Goal: Task Accomplishment & Management: Complete application form

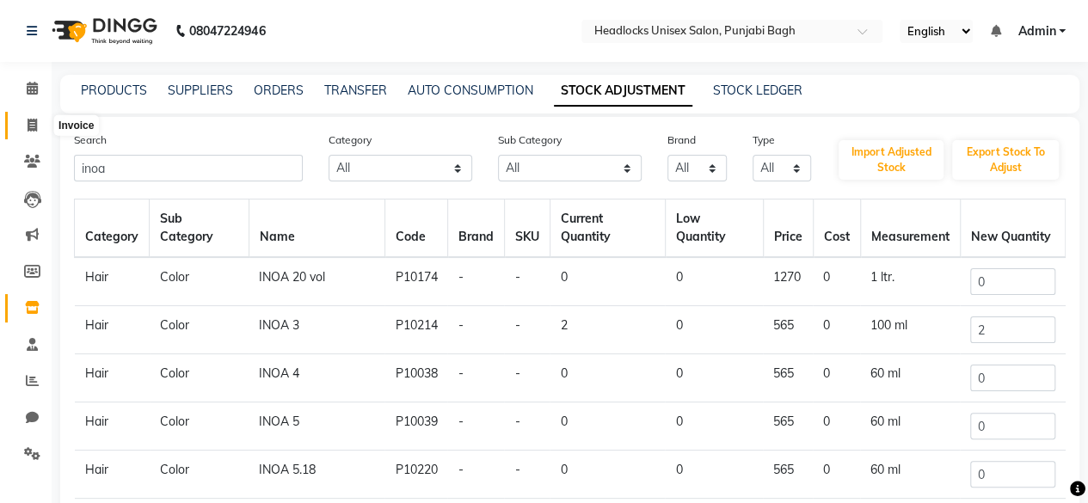
type input "inoa"
click at [35, 124] on icon at bounding box center [32, 125] width 9 height 13
select select "service"
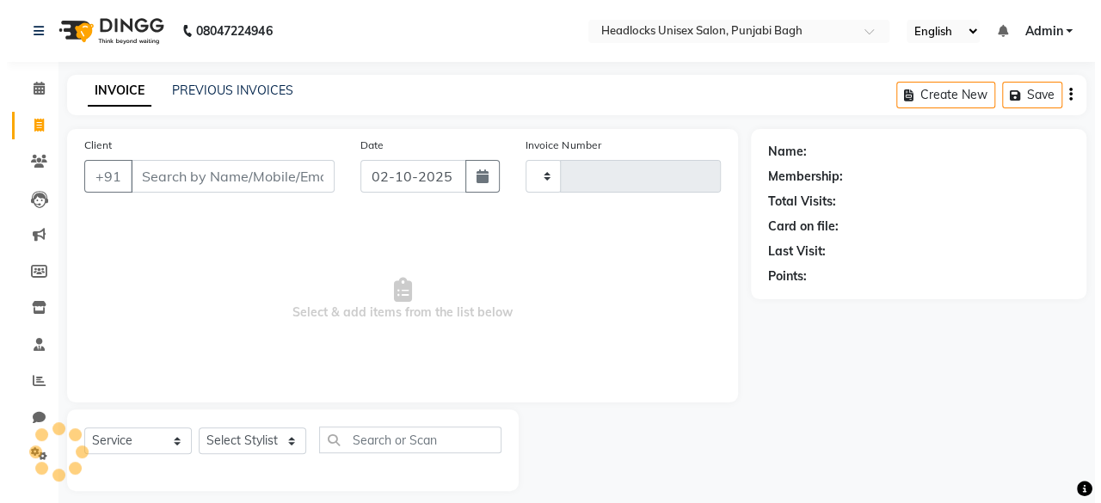
scroll to position [13, 0]
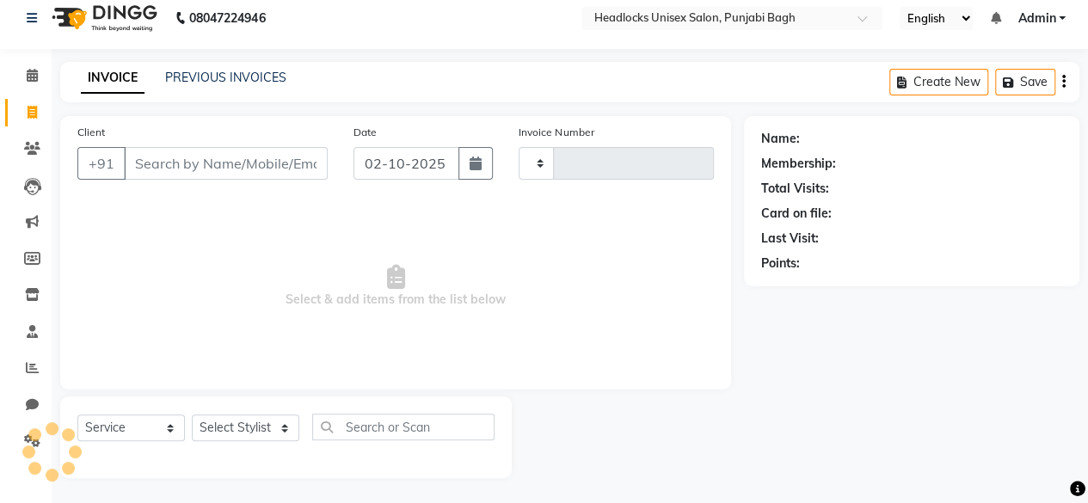
type input "6672"
select select "7719"
click at [172, 164] on input "Client" at bounding box center [226, 163] width 204 height 33
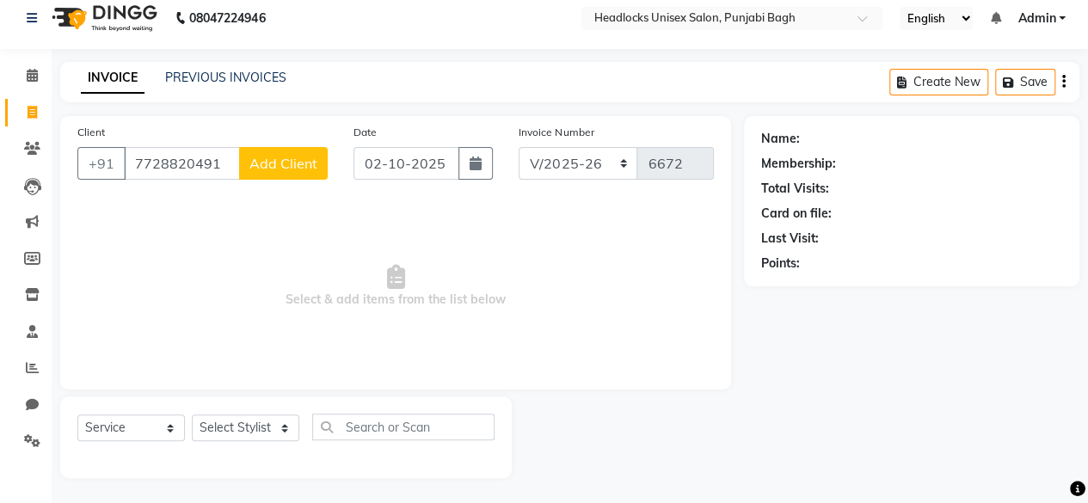
type input "7728820491"
click at [288, 158] on span "Add Client" at bounding box center [283, 163] width 68 height 17
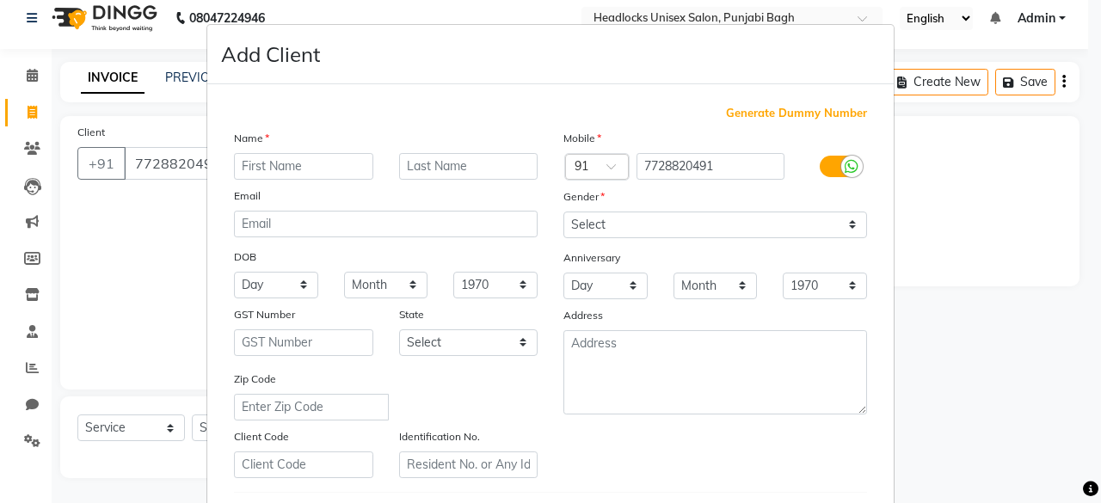
click at [288, 158] on input "text" at bounding box center [303, 166] width 139 height 27
type input "[PERSON_NAME]"
click at [473, 164] on input "text" at bounding box center [468, 166] width 139 height 27
type input "singh"
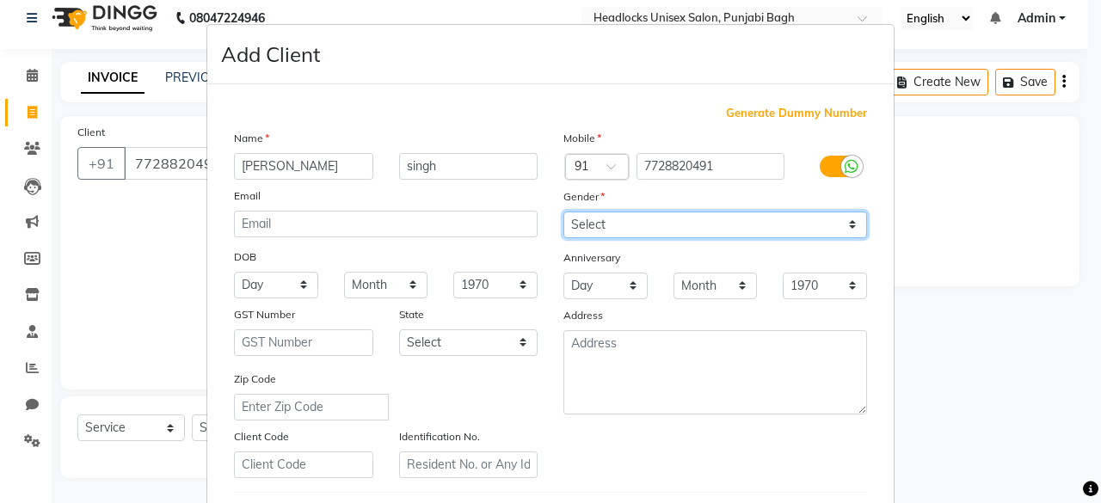
click at [700, 227] on select "Select [DEMOGRAPHIC_DATA] [DEMOGRAPHIC_DATA] Other Prefer Not To Say" at bounding box center [714, 225] width 303 height 27
select select "[DEMOGRAPHIC_DATA]"
click at [563, 212] on select "Select [DEMOGRAPHIC_DATA] [DEMOGRAPHIC_DATA] Other Prefer Not To Say" at bounding box center [714, 225] width 303 height 27
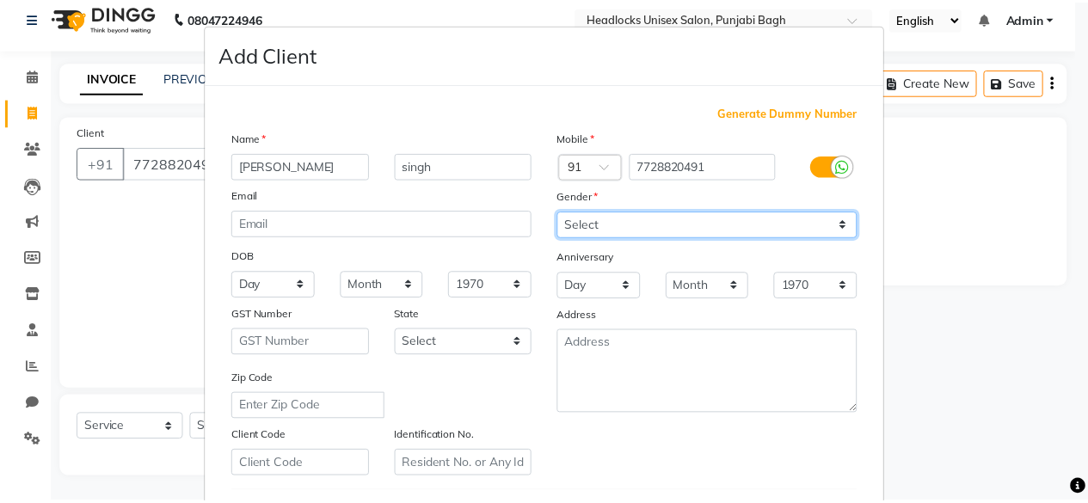
scroll to position [287, 0]
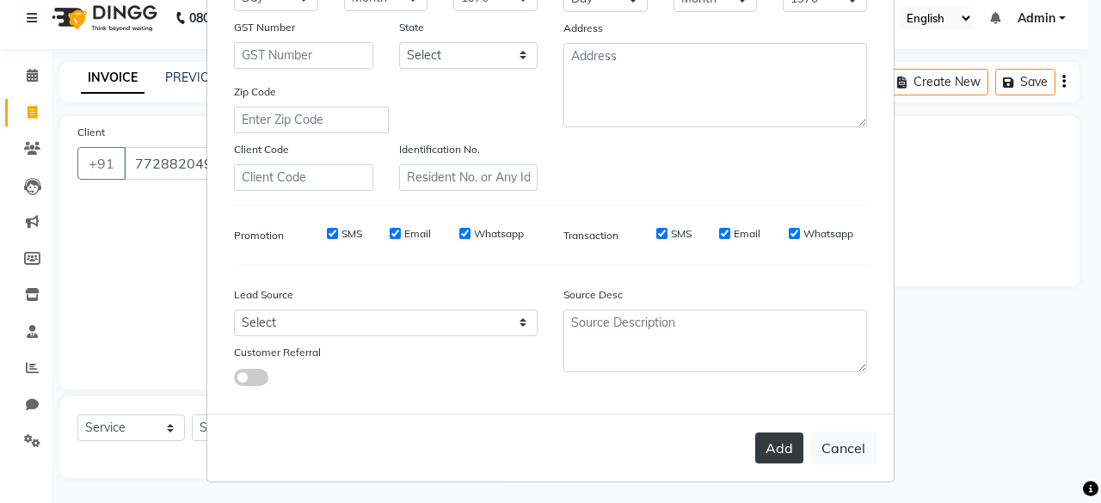
click at [774, 451] on button "Add" at bounding box center [779, 447] width 48 height 31
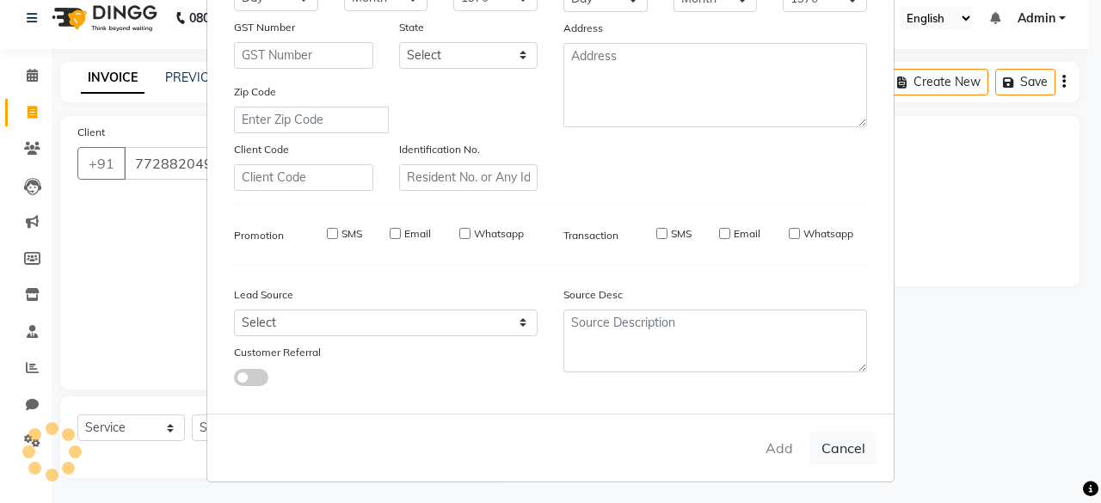
select select
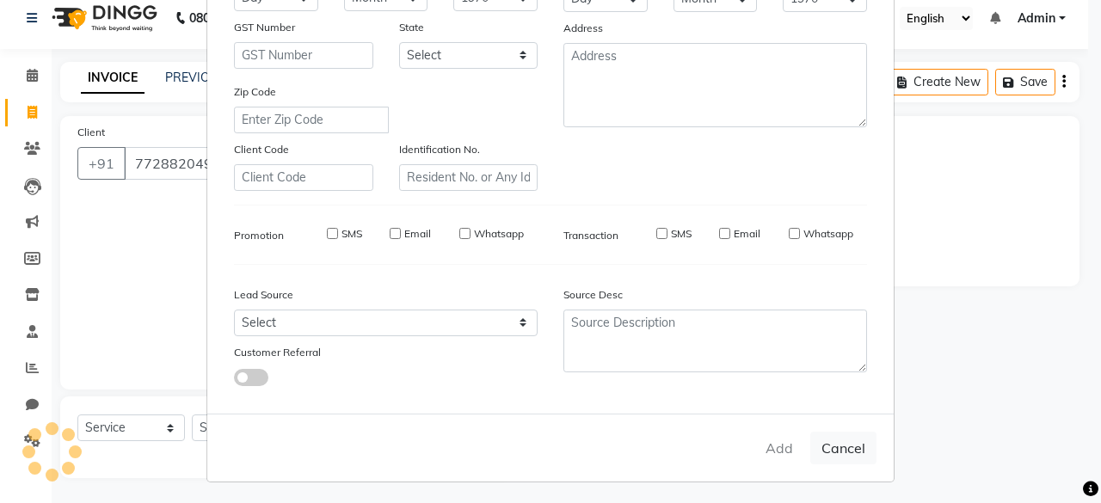
select select
checkbox input "false"
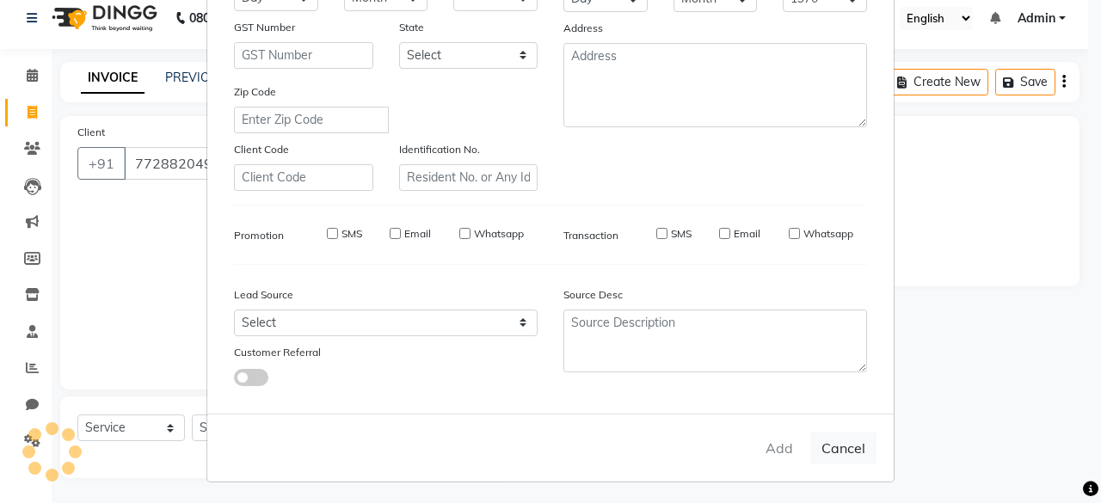
checkbox input "false"
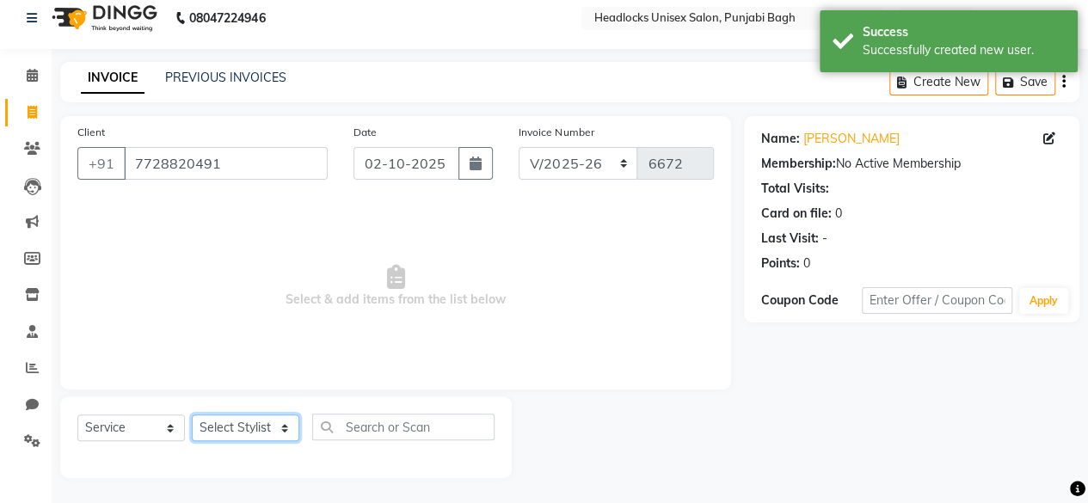
click at [248, 430] on select "Select Stylist ⁠Agnies ⁠[PERSON_NAME] [PERSON_NAME] [PERSON_NAME] mercy ⁠Minto …" at bounding box center [245, 427] width 107 height 27
select select "69082"
click at [192, 414] on select "Select Stylist ⁠Agnies ⁠[PERSON_NAME] [PERSON_NAME] [PERSON_NAME] mercy ⁠Minto …" at bounding box center [245, 427] width 107 height 27
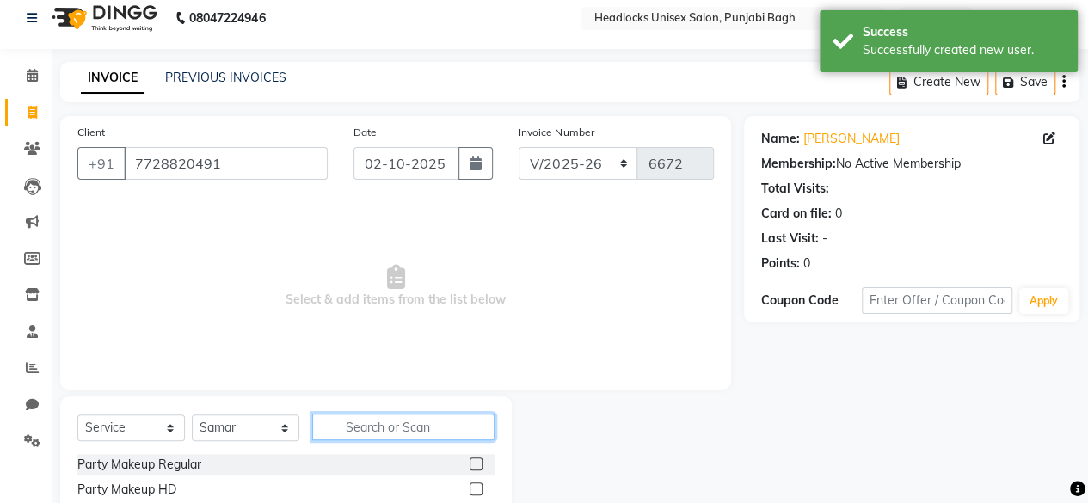
click at [414, 417] on input "text" at bounding box center [403, 427] width 182 height 27
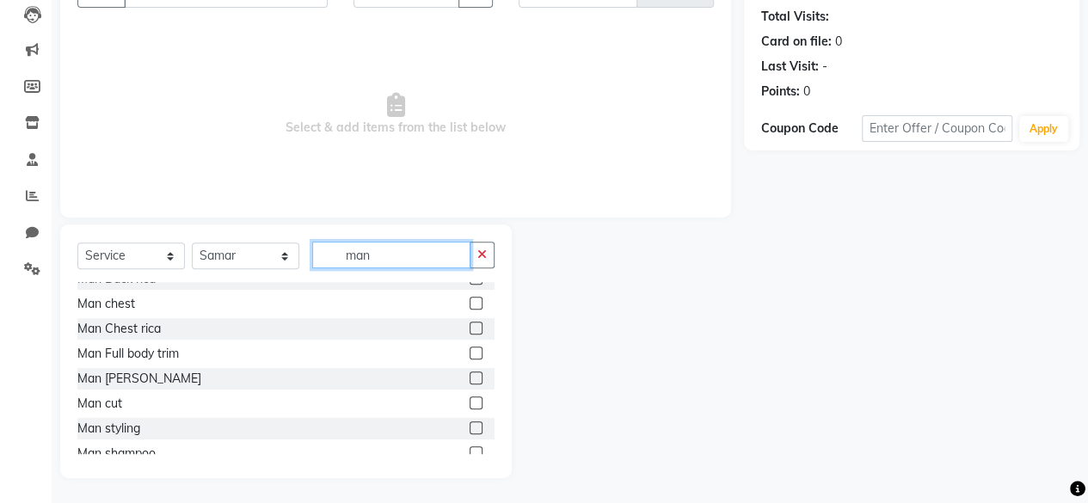
scroll to position [275, 0]
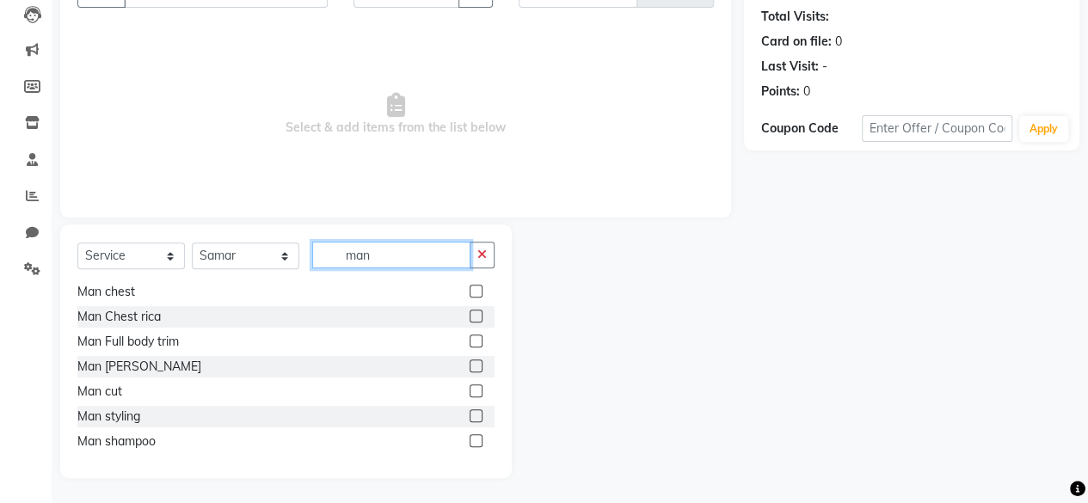
type input "man"
click at [469, 389] on label at bounding box center [475, 390] width 13 height 13
click at [469, 389] on input "checkbox" at bounding box center [474, 391] width 11 height 11
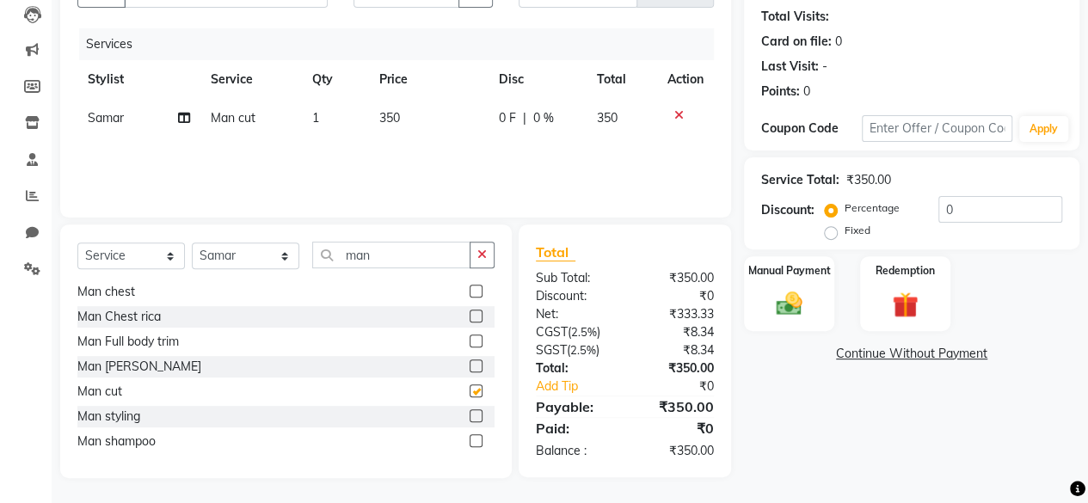
checkbox input "false"
click at [780, 288] on img at bounding box center [789, 303] width 44 height 31
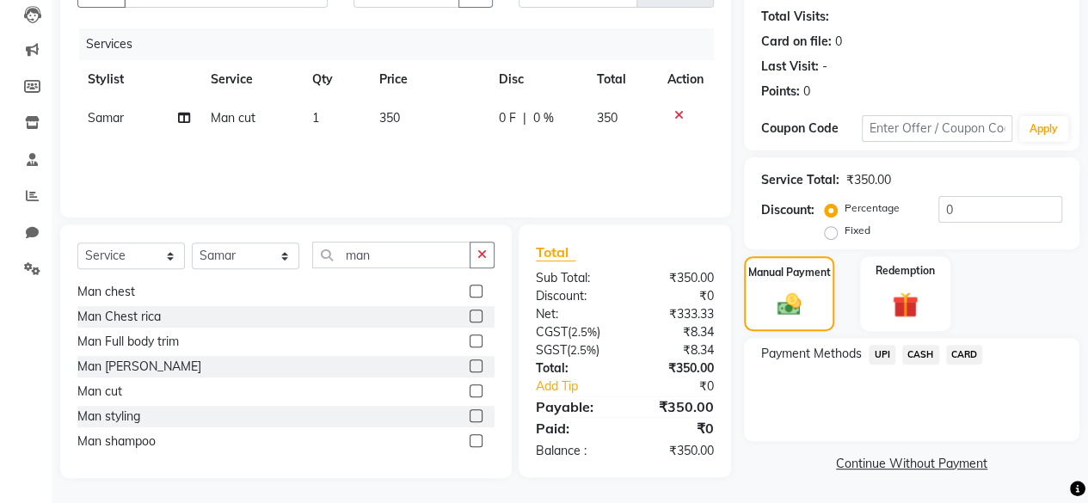
click at [879, 353] on span "UPI" at bounding box center [881, 355] width 27 height 20
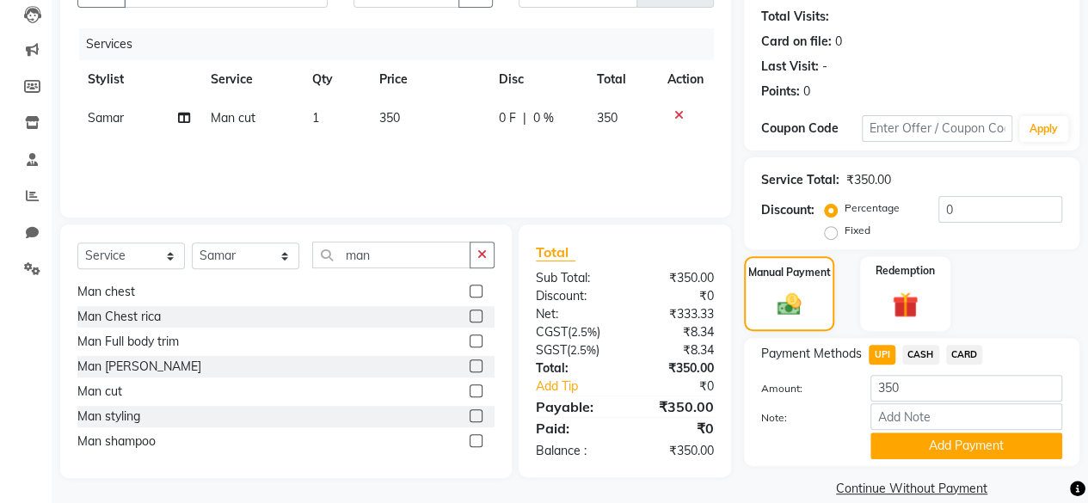
scroll to position [208, 0]
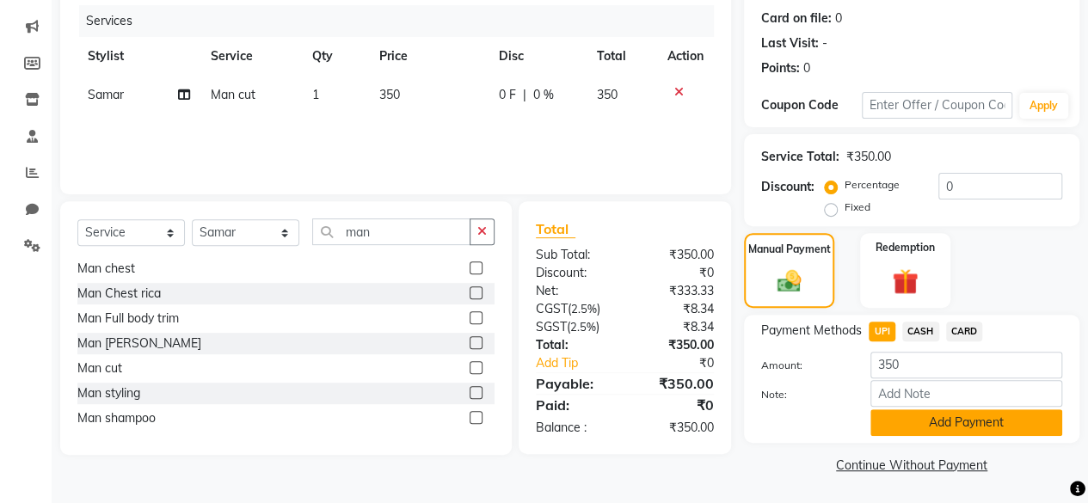
click at [910, 422] on button "Add Payment" at bounding box center [966, 422] width 192 height 27
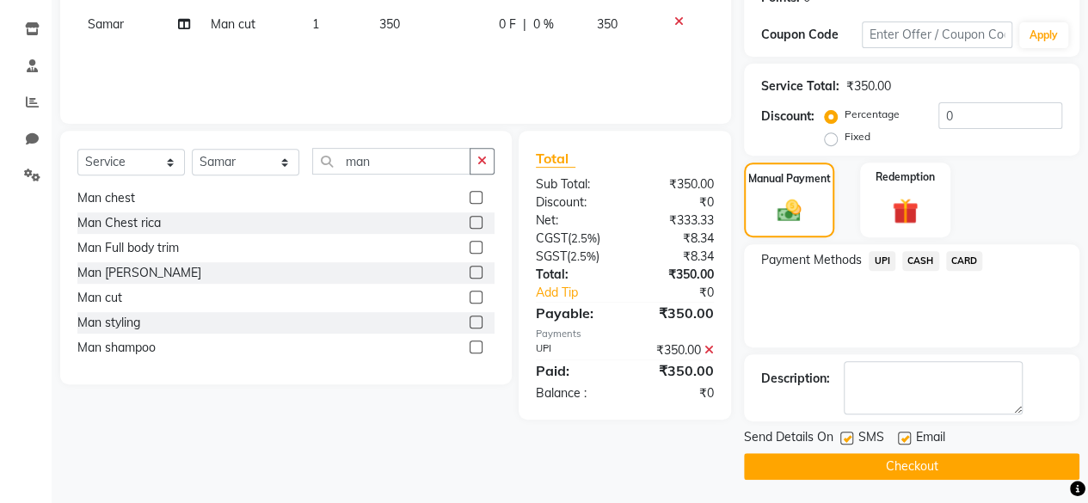
click at [841, 457] on button "Checkout" at bounding box center [911, 466] width 335 height 27
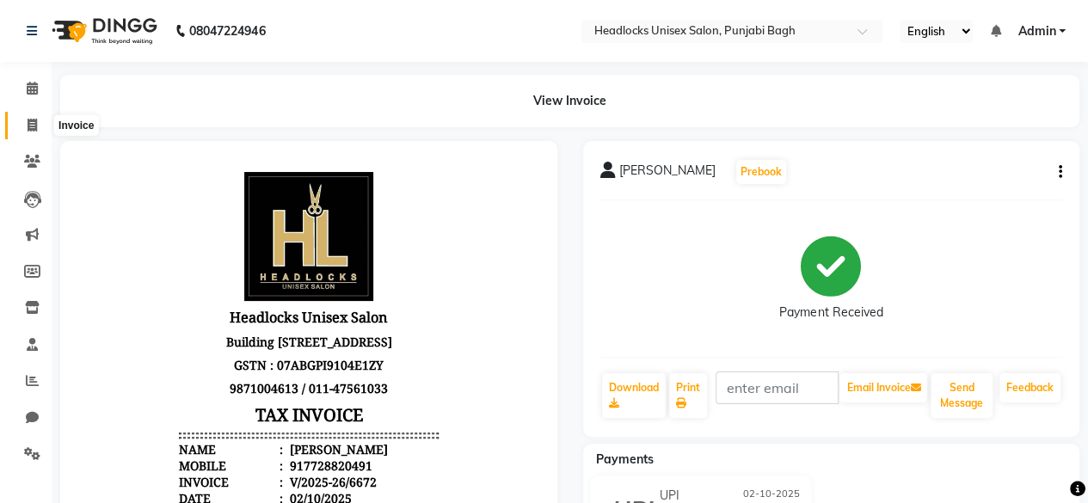
click at [31, 129] on icon at bounding box center [32, 125] width 9 height 13
select select "service"
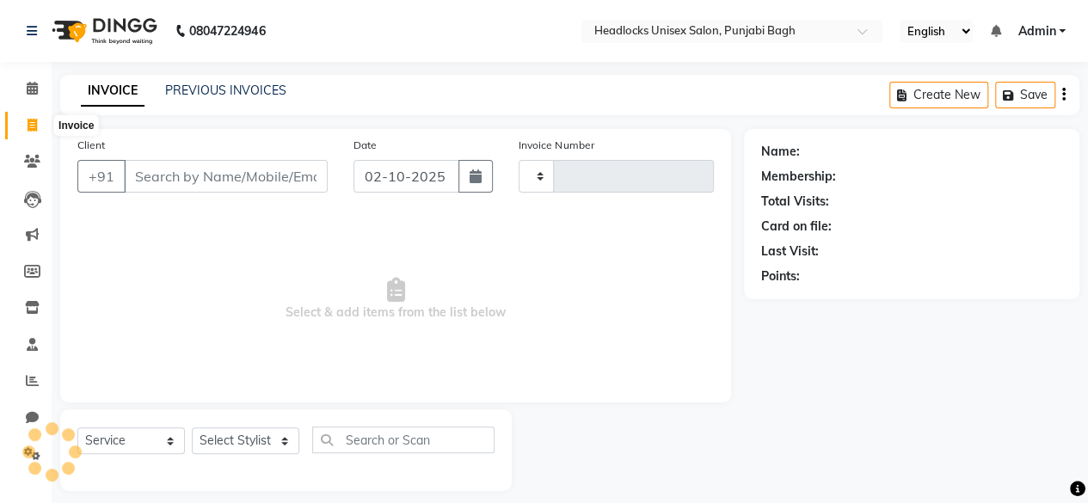
scroll to position [13, 0]
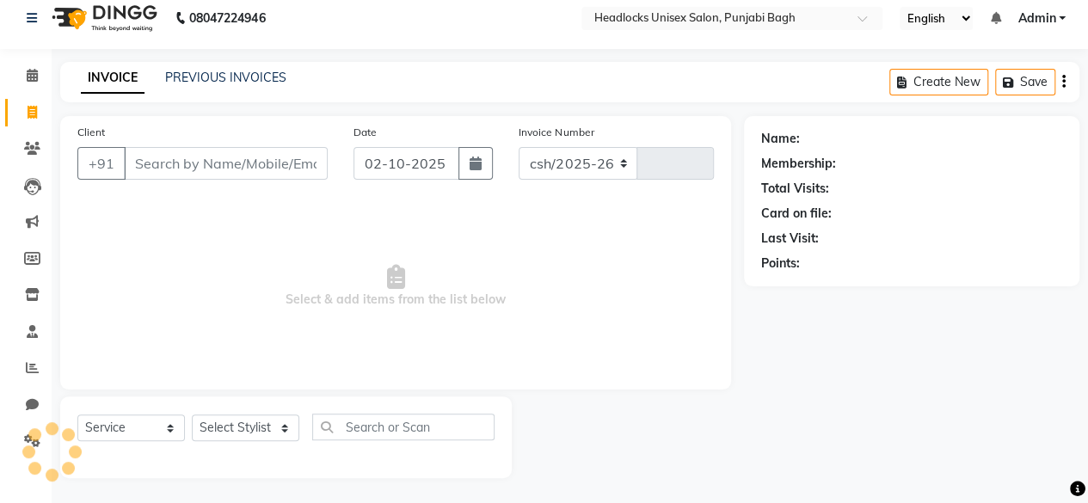
select select "7719"
type input "6673"
click at [145, 166] on input "Client" at bounding box center [226, 163] width 204 height 33
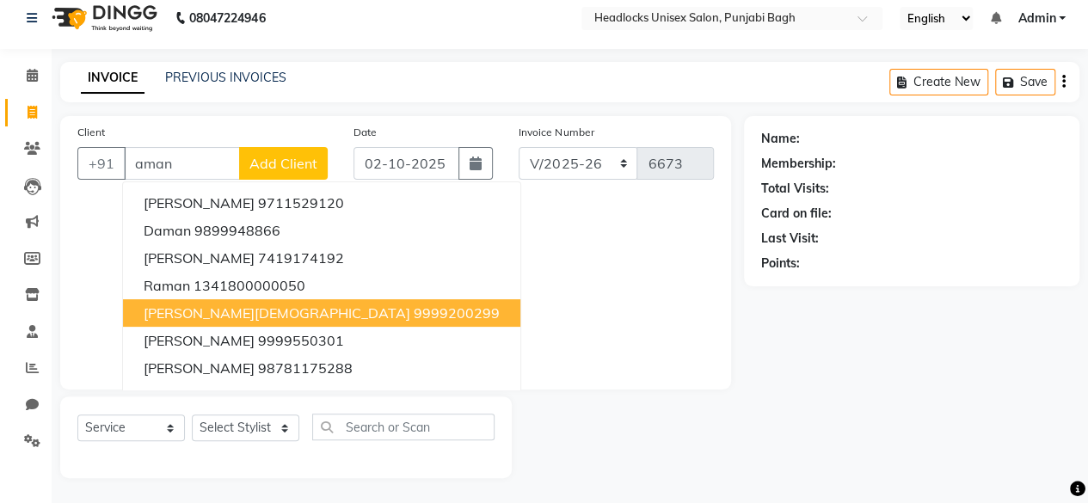
click at [253, 321] on button "[PERSON_NAME] 9999200299" at bounding box center [321, 313] width 397 height 28
type input "9999200299"
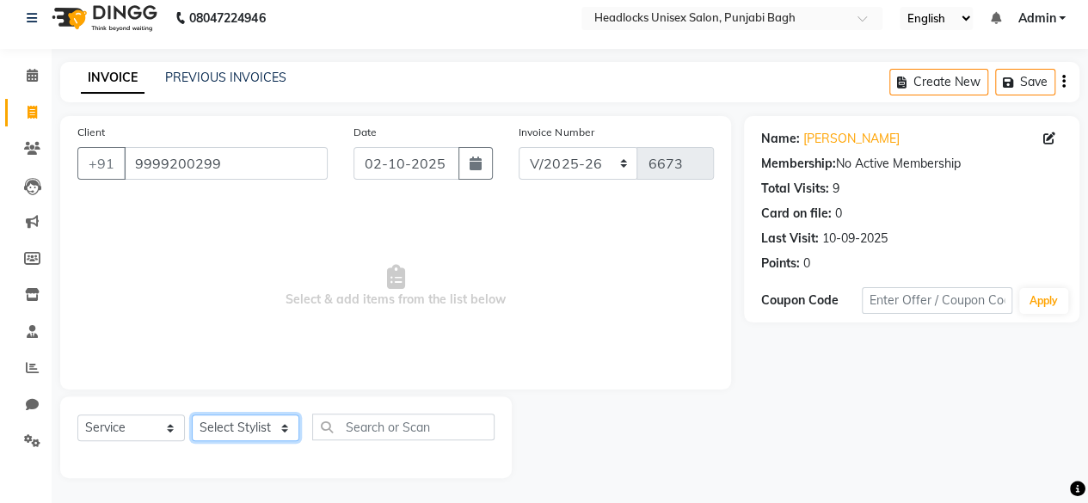
click at [283, 431] on select "Select Stylist ⁠Agnies ⁠[PERSON_NAME] [PERSON_NAME] [PERSON_NAME] mercy ⁠Minto …" at bounding box center [245, 427] width 107 height 27
select select "69085"
click at [192, 414] on select "Select Stylist ⁠Agnies ⁠[PERSON_NAME] [PERSON_NAME] [PERSON_NAME] mercy ⁠Minto …" at bounding box center [245, 427] width 107 height 27
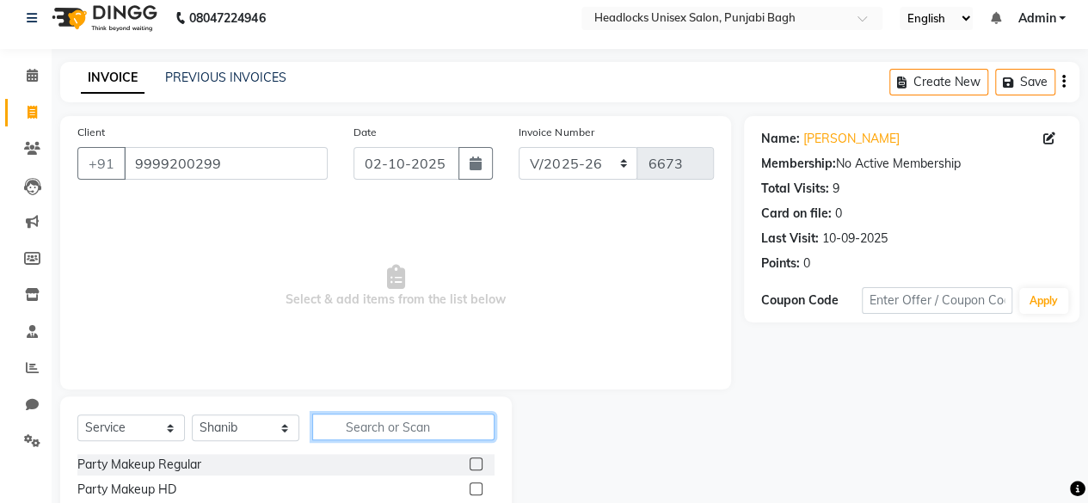
click at [383, 419] on input "text" at bounding box center [403, 427] width 182 height 27
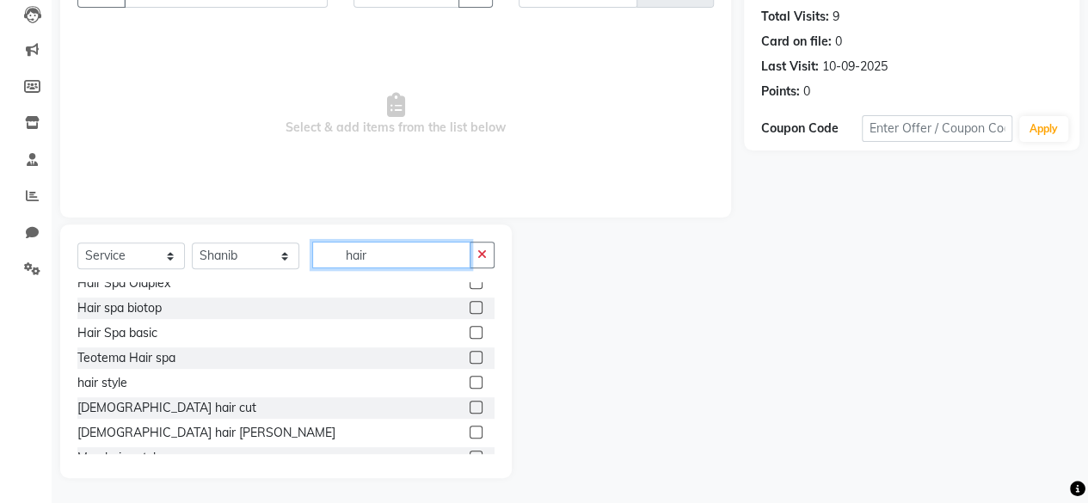
scroll to position [52, 0]
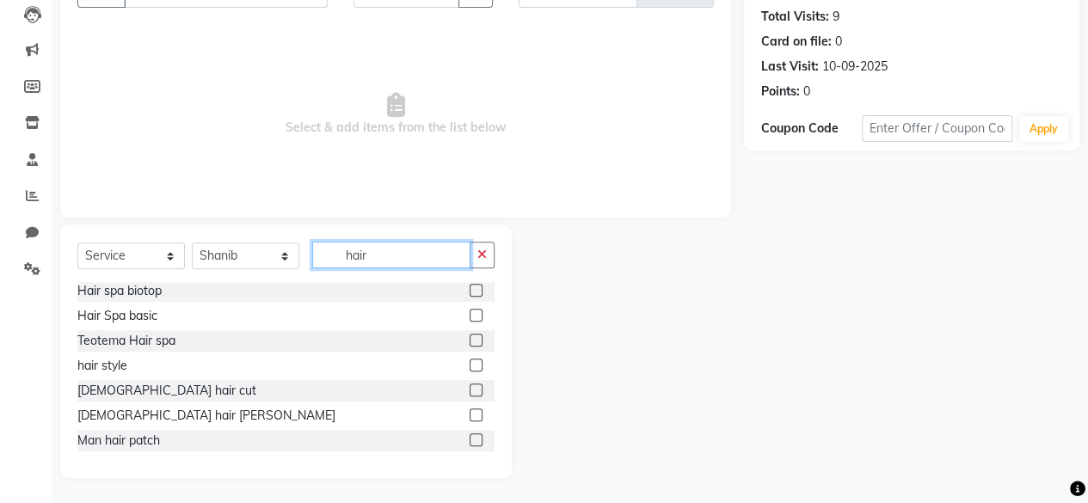
type input "hair"
click at [469, 438] on label at bounding box center [475, 439] width 13 height 13
click at [469, 438] on input "checkbox" at bounding box center [474, 440] width 11 height 11
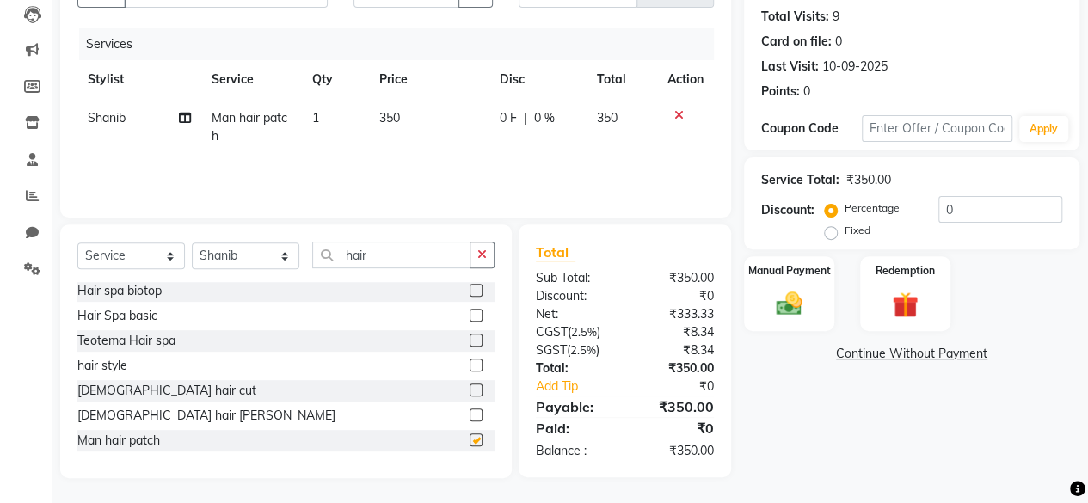
checkbox input "false"
click at [401, 109] on td "350" at bounding box center [429, 127] width 120 height 57
select select "69085"
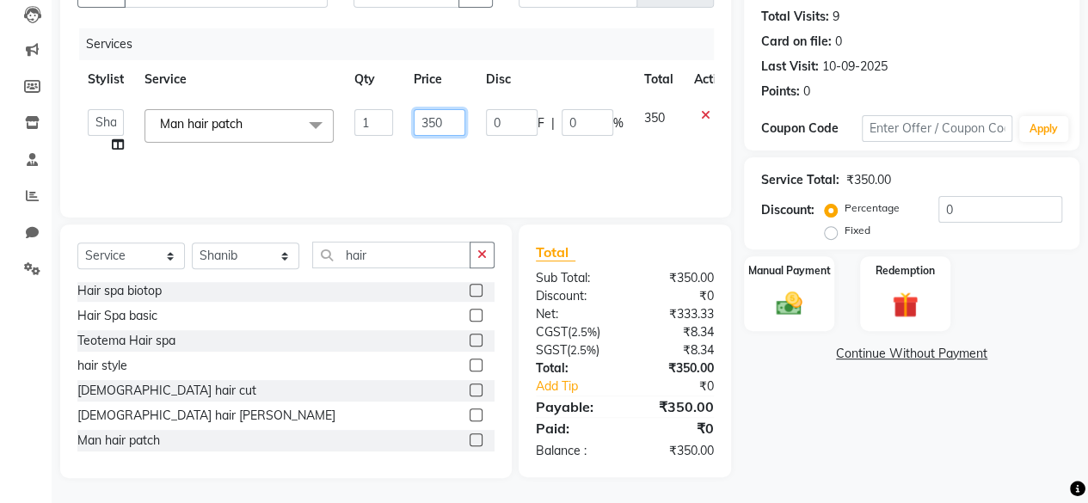
click at [444, 120] on input "350" at bounding box center [440, 122] width 52 height 27
type input "3"
type input "1350"
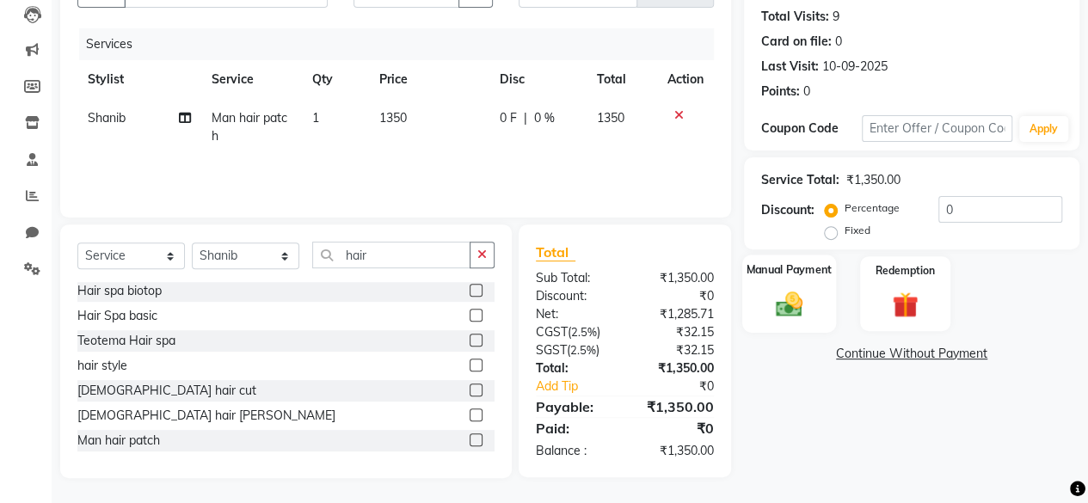
click at [774, 281] on div "Manual Payment" at bounding box center [789, 293] width 94 height 78
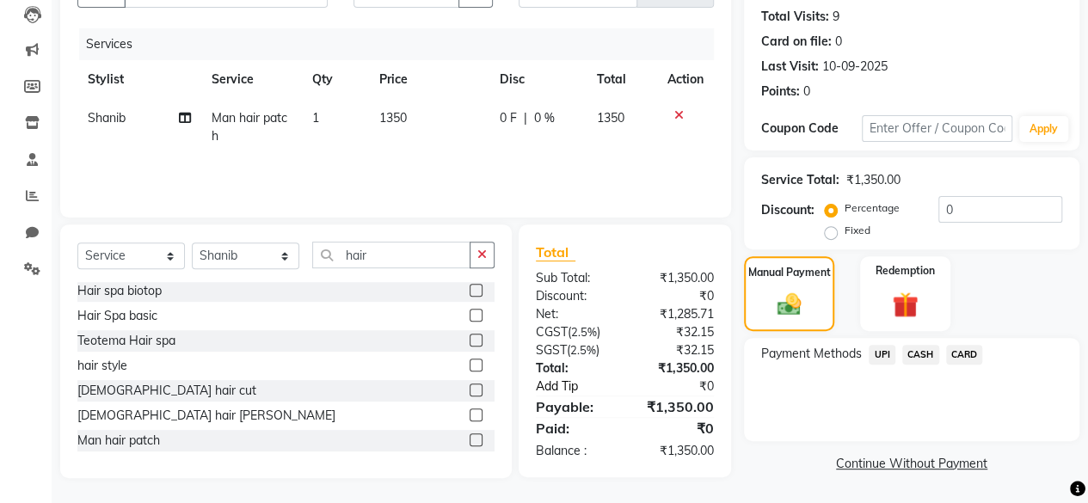
click at [561, 384] on link "Add Tip" at bounding box center [582, 386] width 119 height 18
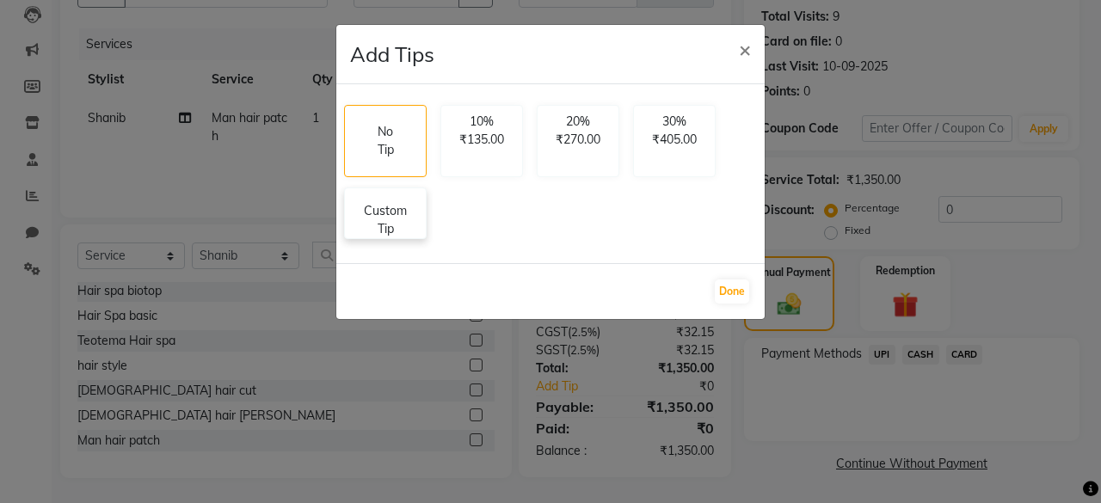
click at [407, 221] on p "Custom Tip" at bounding box center [385, 220] width 60 height 36
select select "69085"
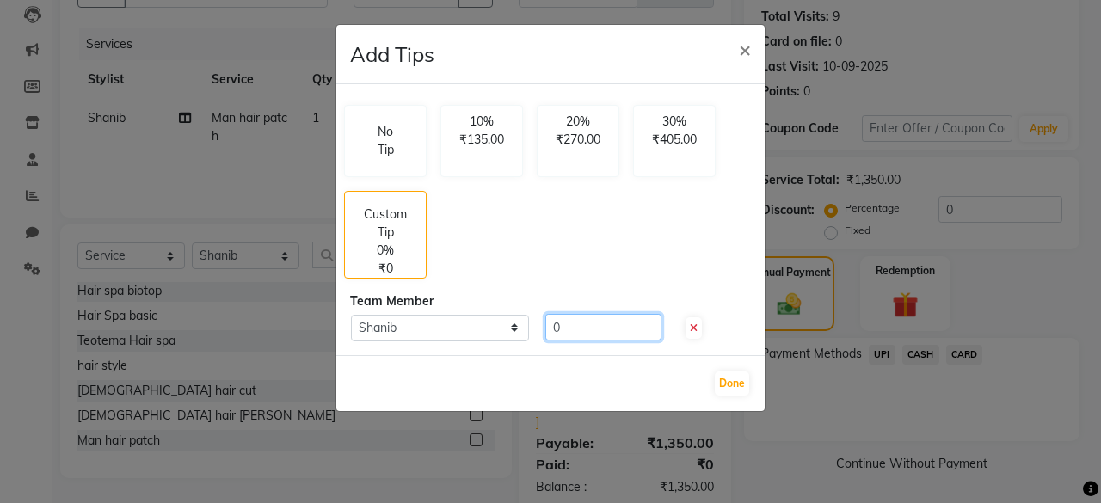
click at [574, 328] on input "0" at bounding box center [603, 327] width 116 height 27
type input "350"
click at [732, 383] on button "Done" at bounding box center [731, 383] width 34 height 24
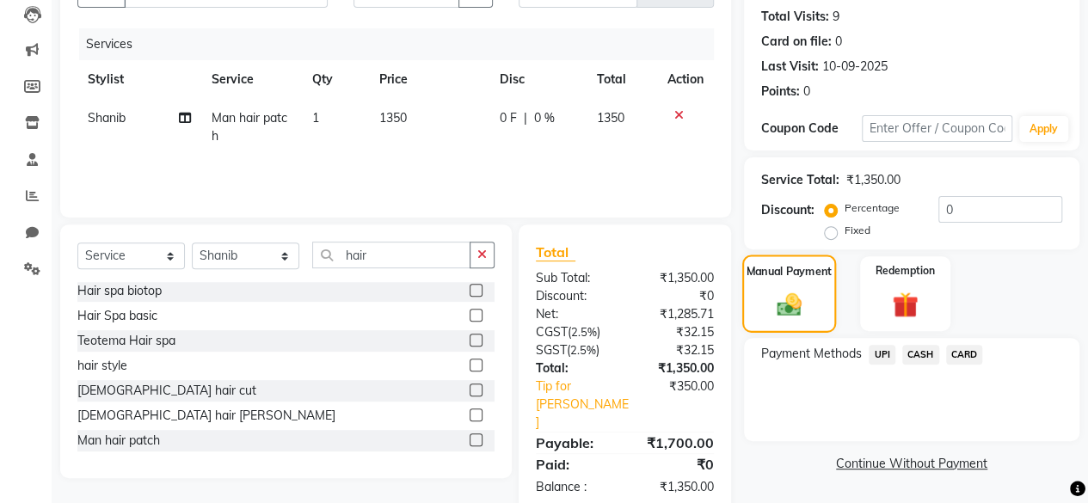
click at [770, 306] on img at bounding box center [789, 304] width 41 height 29
click at [880, 353] on span "UPI" at bounding box center [881, 355] width 27 height 20
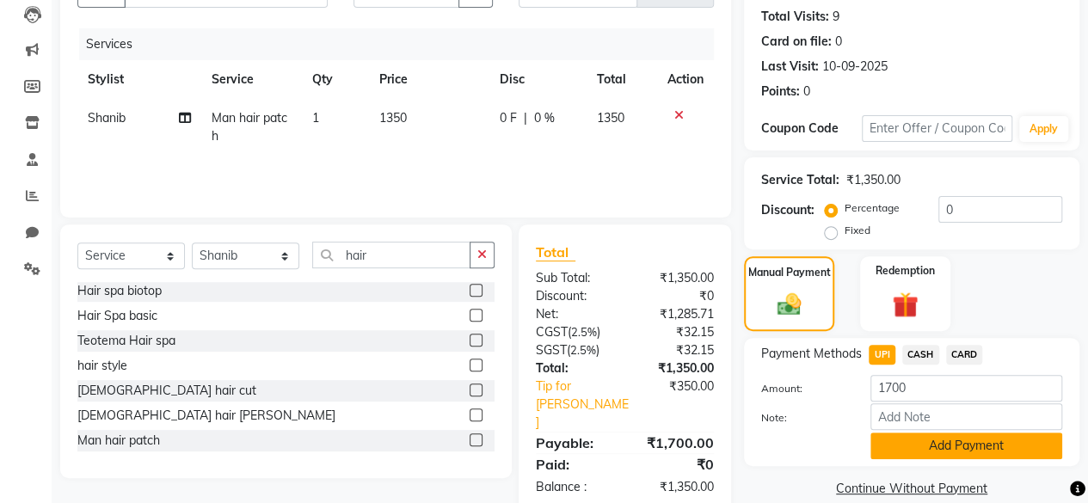
click at [953, 448] on button "Add Payment" at bounding box center [966, 445] width 192 height 27
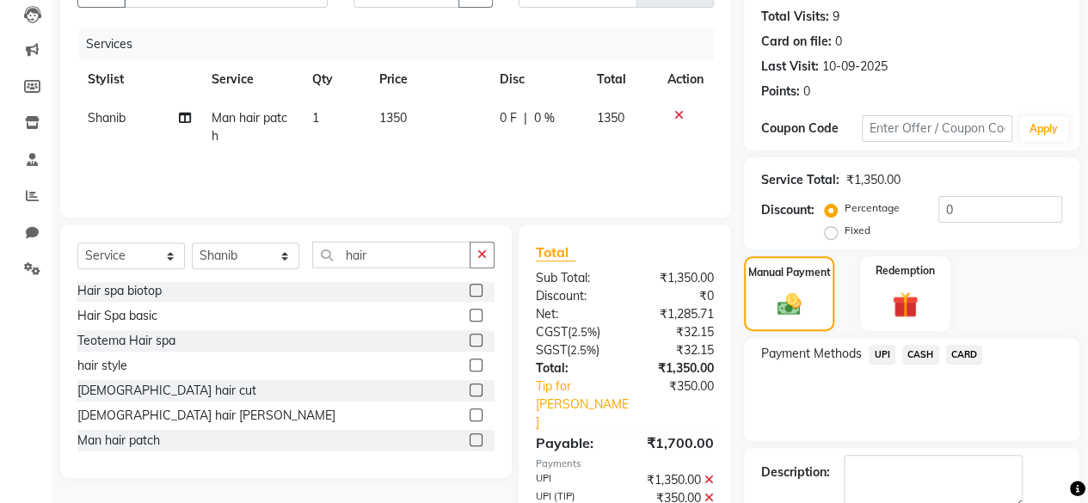
scroll to position [279, 0]
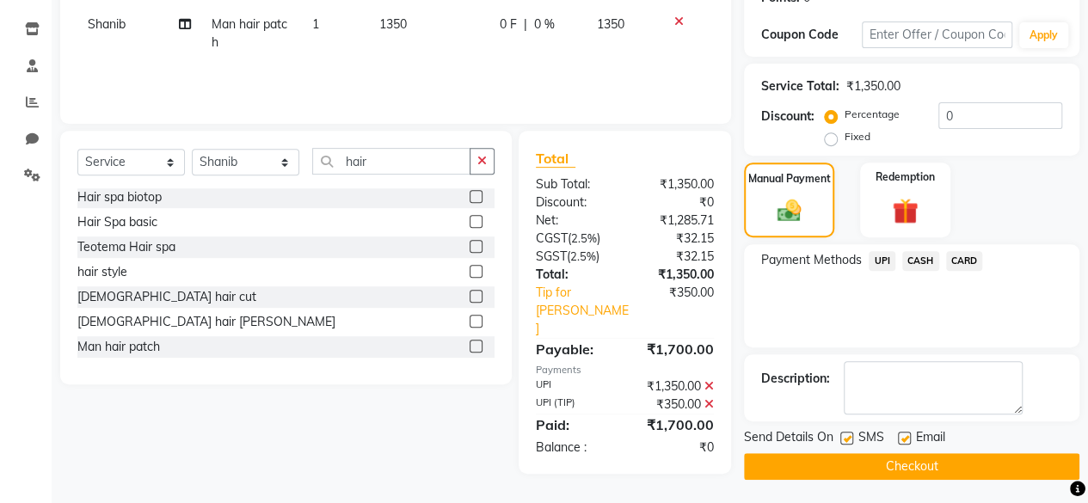
click at [909, 461] on button "Checkout" at bounding box center [911, 466] width 335 height 27
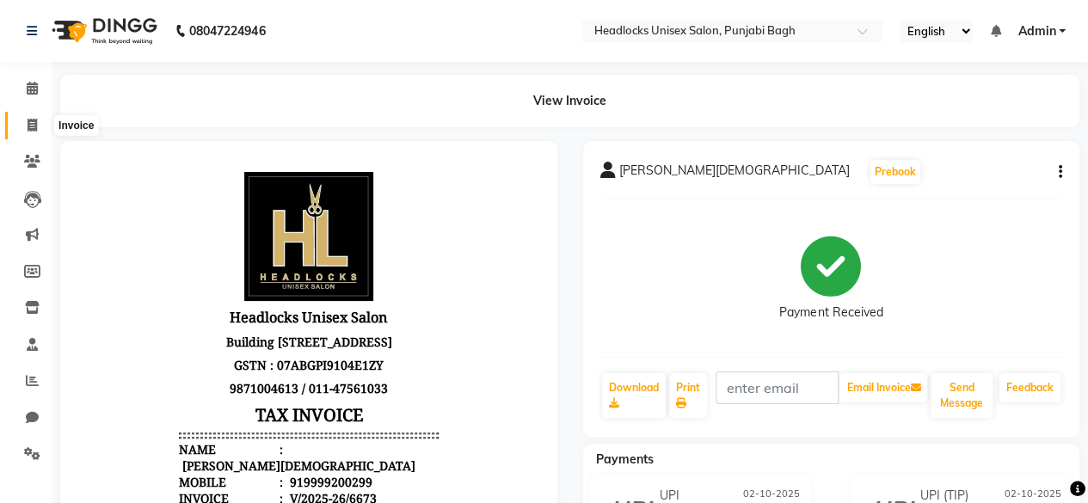
click at [38, 130] on span at bounding box center [32, 126] width 30 height 20
click at [38, 130] on li "Invoice" at bounding box center [26, 125] width 52 height 37
select select "7719"
select select "service"
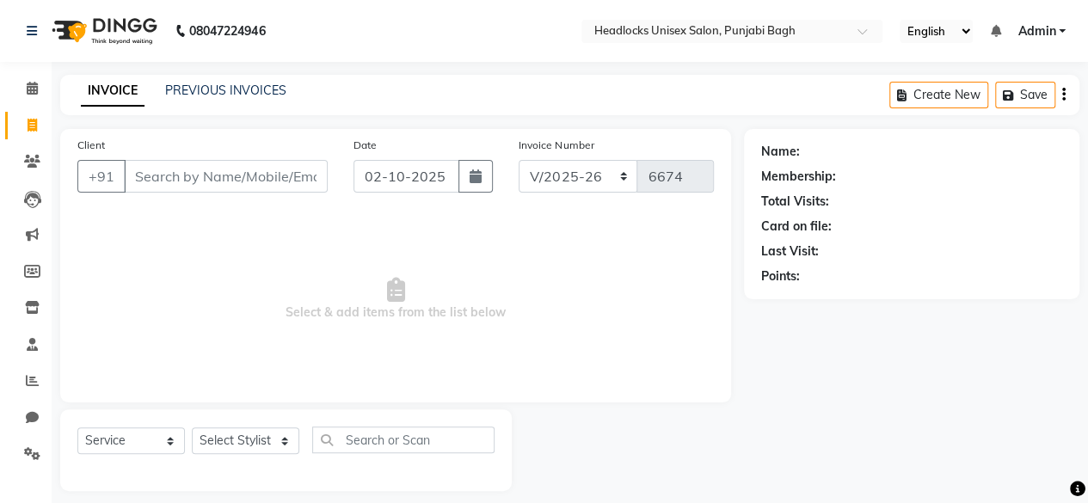
scroll to position [13, 0]
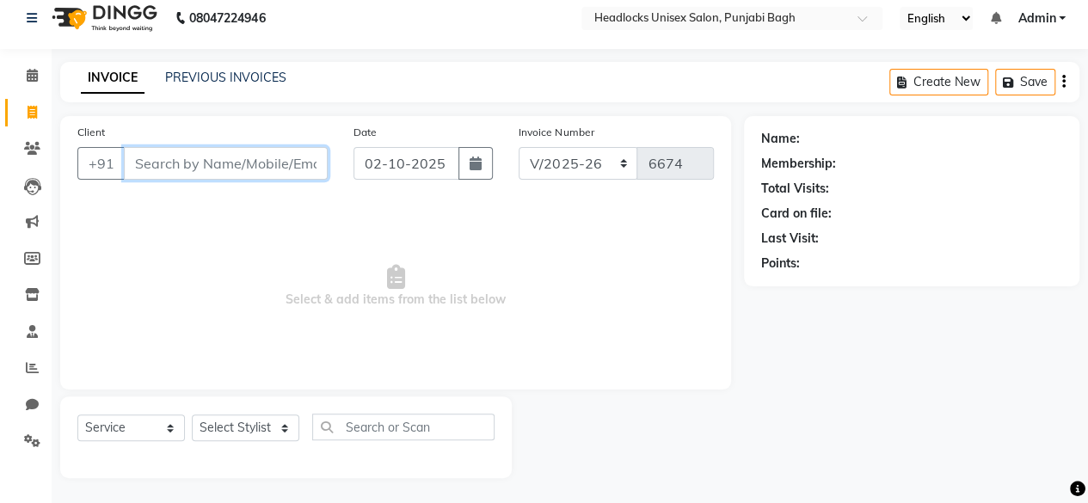
click at [187, 159] on input "Client" at bounding box center [226, 163] width 204 height 33
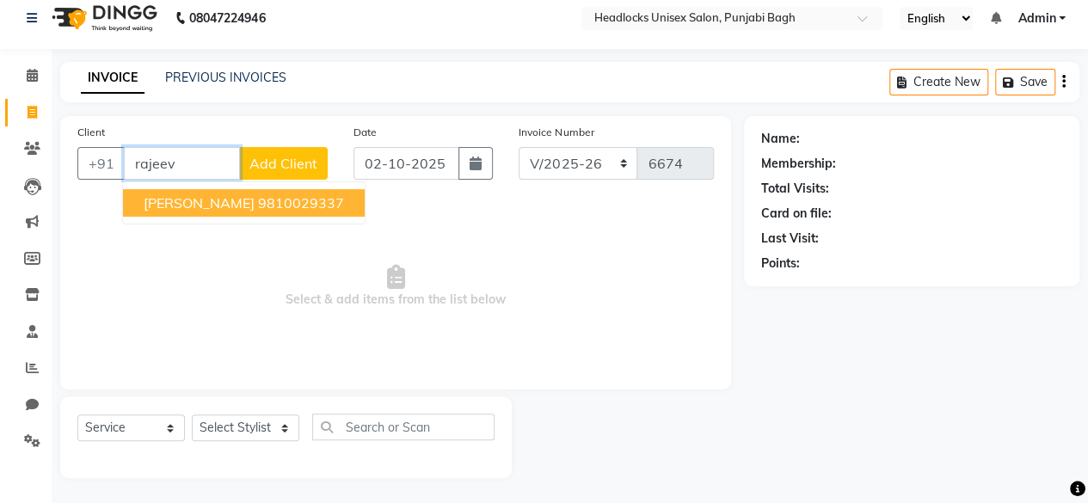
click at [225, 206] on span "[PERSON_NAME]" at bounding box center [199, 202] width 111 height 17
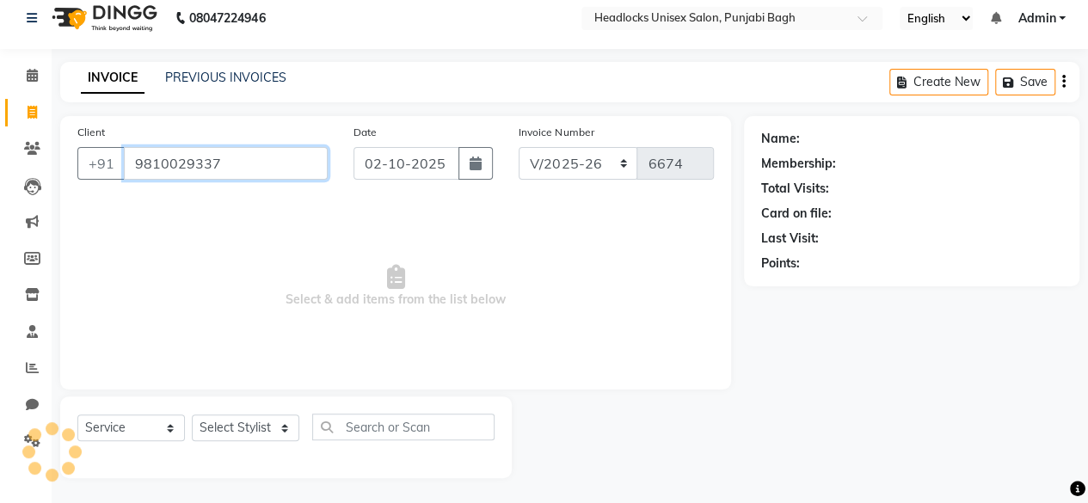
type input "9810029337"
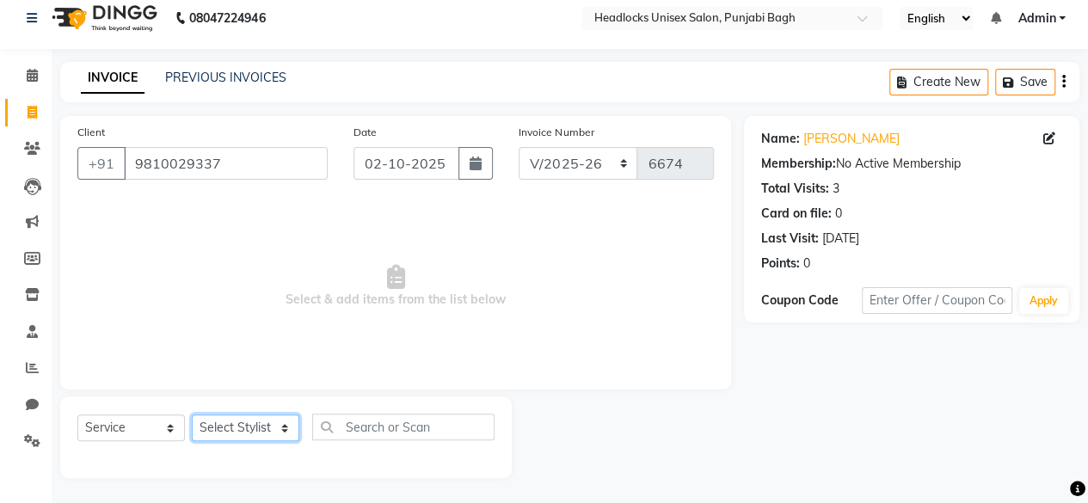
click at [274, 419] on select "Select Stylist ⁠Agnies ⁠[PERSON_NAME] [PERSON_NAME] [PERSON_NAME] mercy ⁠Minto …" at bounding box center [245, 427] width 107 height 27
select select "69082"
click at [192, 414] on select "Select Stylist ⁠Agnies ⁠[PERSON_NAME] [PERSON_NAME] [PERSON_NAME] mercy ⁠Minto …" at bounding box center [245, 427] width 107 height 27
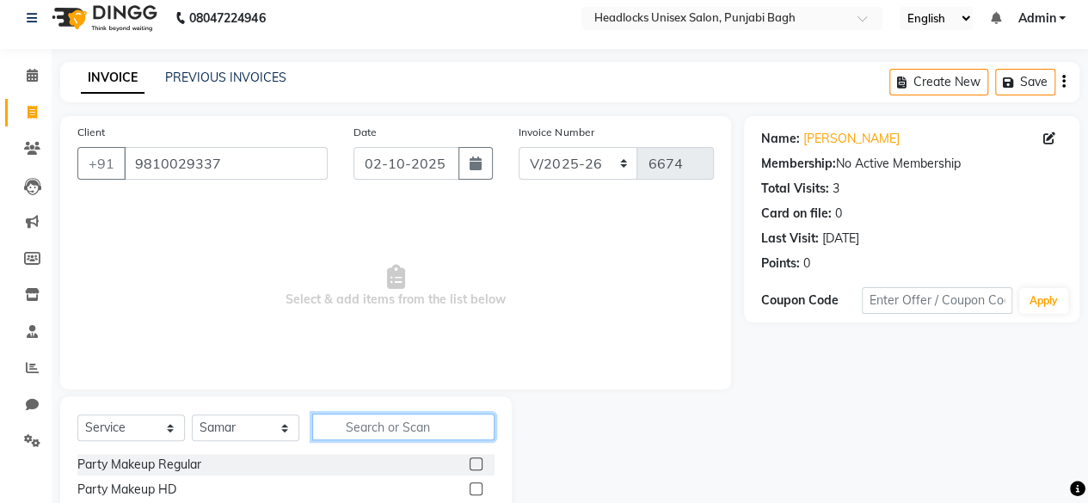
click at [450, 432] on input "text" at bounding box center [403, 427] width 182 height 27
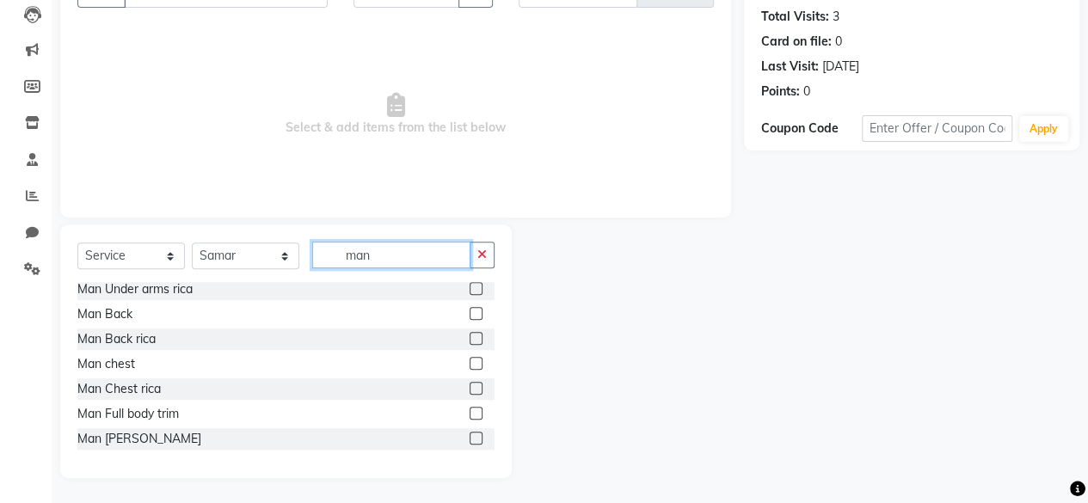
scroll to position [218, 0]
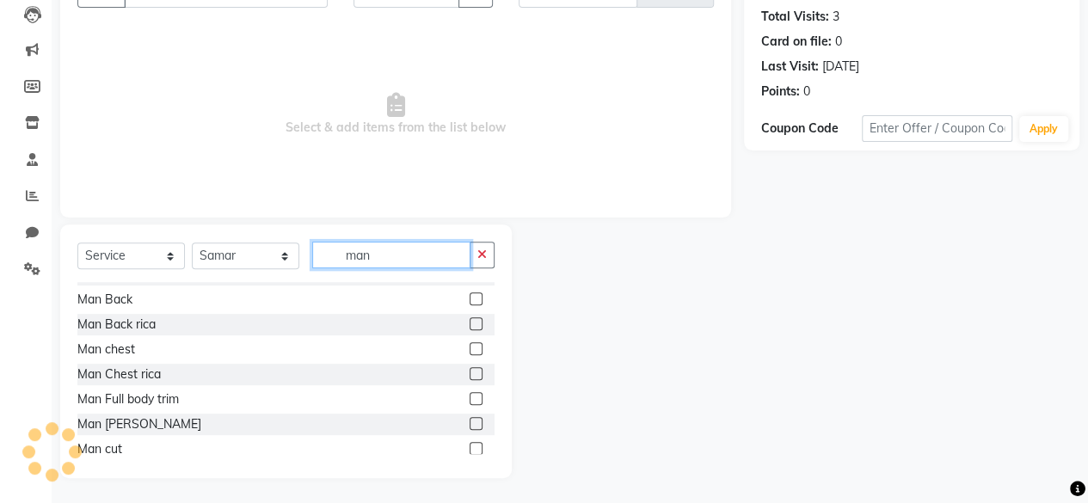
type input "man"
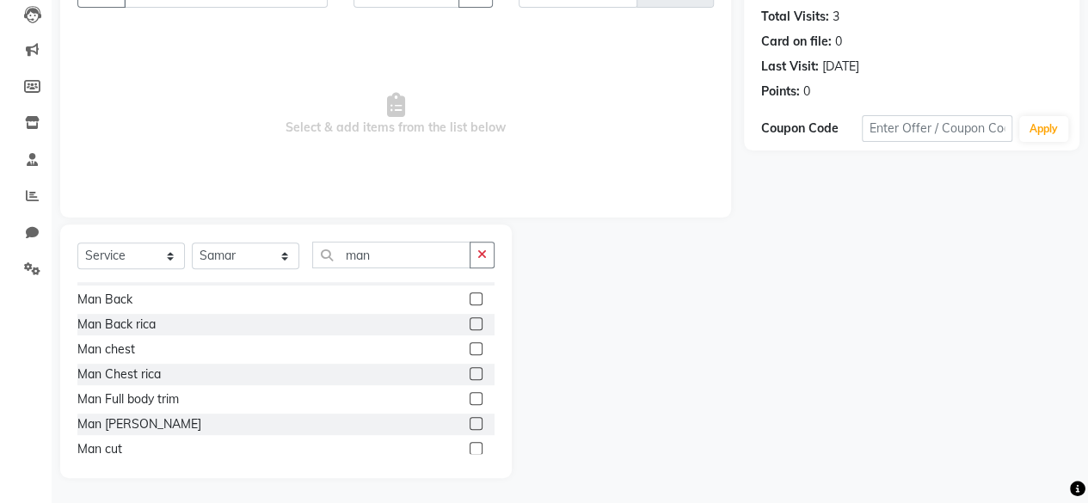
click at [469, 444] on label at bounding box center [475, 448] width 13 height 13
click at [469, 444] on input "checkbox" at bounding box center [474, 449] width 11 height 11
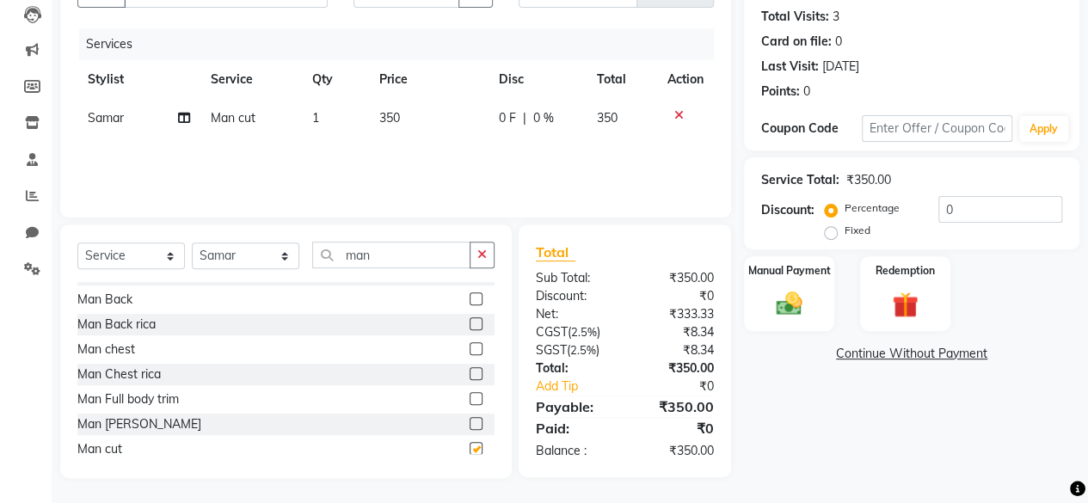
checkbox input "false"
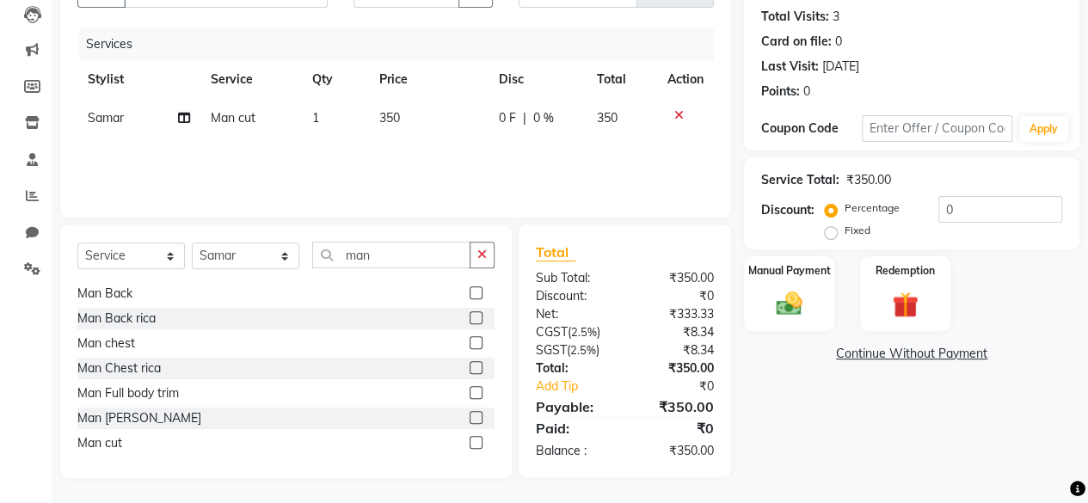
scroll to position [222, 0]
click at [469, 343] on label at bounding box center [475, 344] width 13 height 13
click at [469, 343] on input "checkbox" at bounding box center [474, 345] width 11 height 11
checkbox input "false"
click at [469, 420] on label at bounding box center [475, 419] width 13 height 13
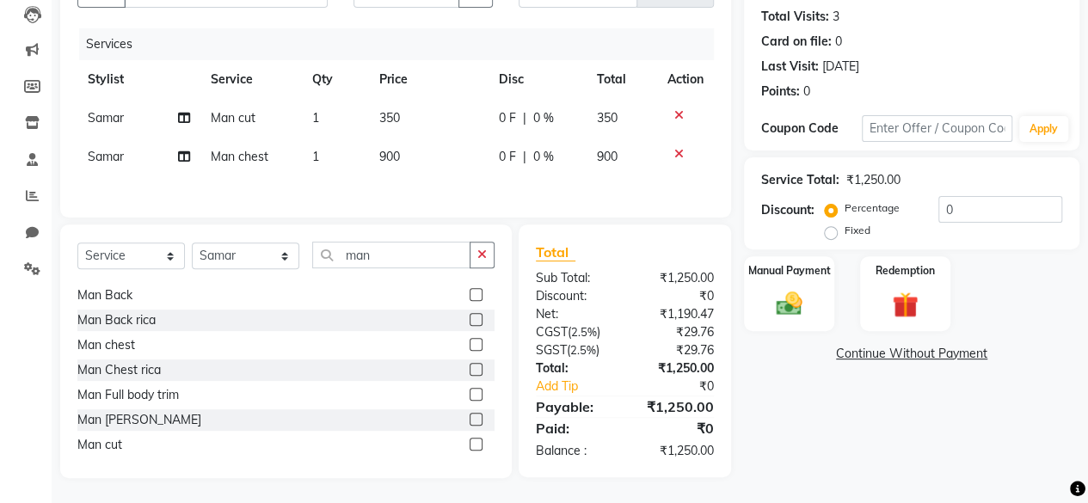
click at [469, 420] on input "checkbox" at bounding box center [474, 419] width 11 height 11
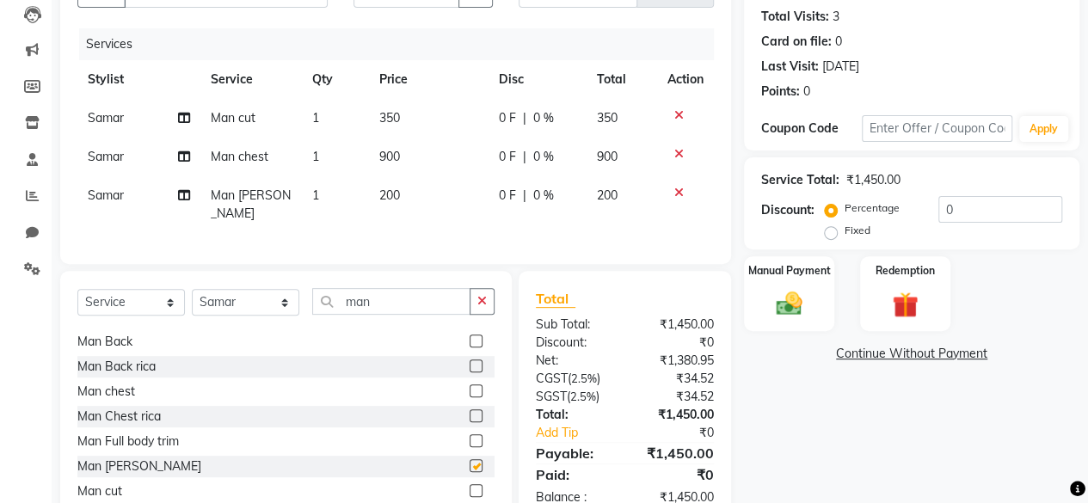
checkbox input "false"
click at [677, 154] on icon at bounding box center [678, 154] width 9 height 12
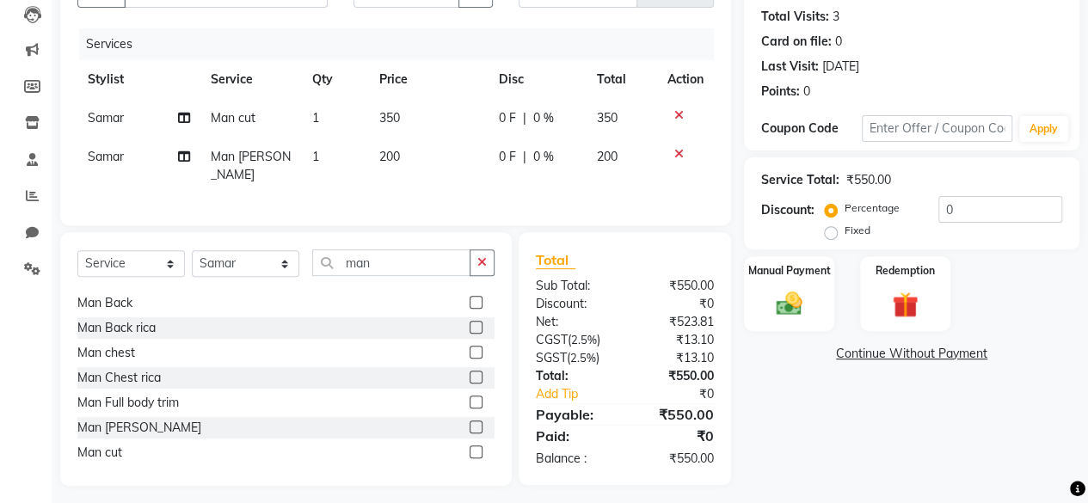
click at [678, 149] on icon at bounding box center [678, 154] width 9 height 12
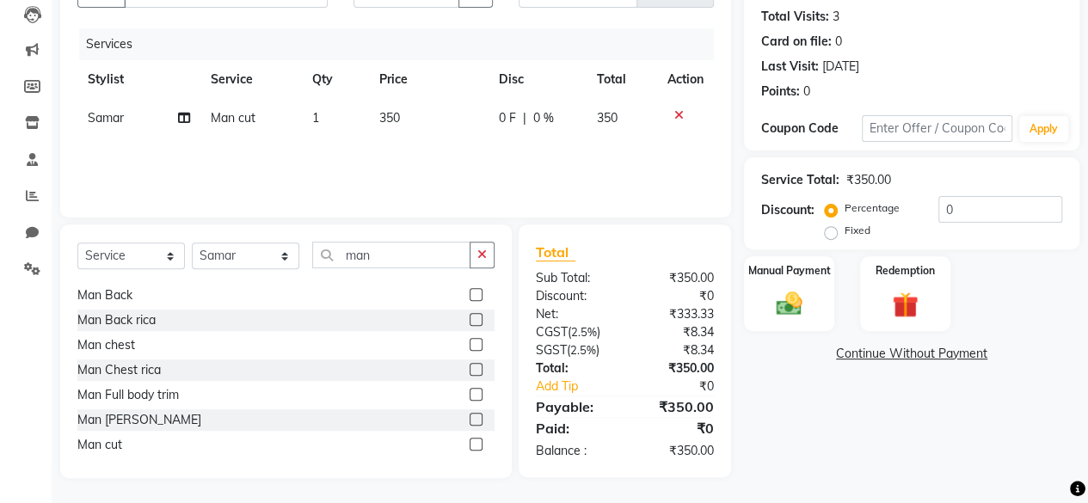
click at [402, 116] on td "350" at bounding box center [429, 118] width 120 height 39
select select "69082"
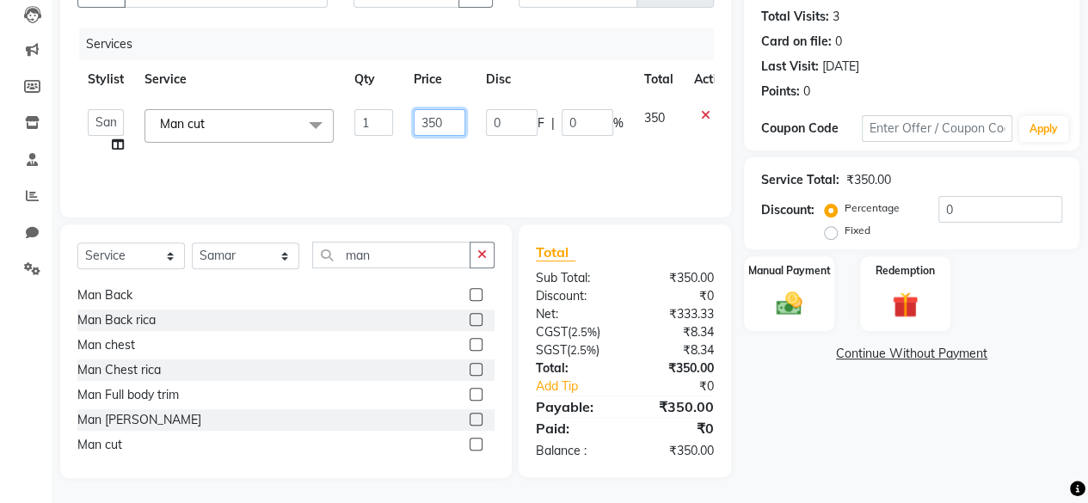
click at [451, 126] on input "350" at bounding box center [440, 122] width 52 height 27
type input "3"
type input "650"
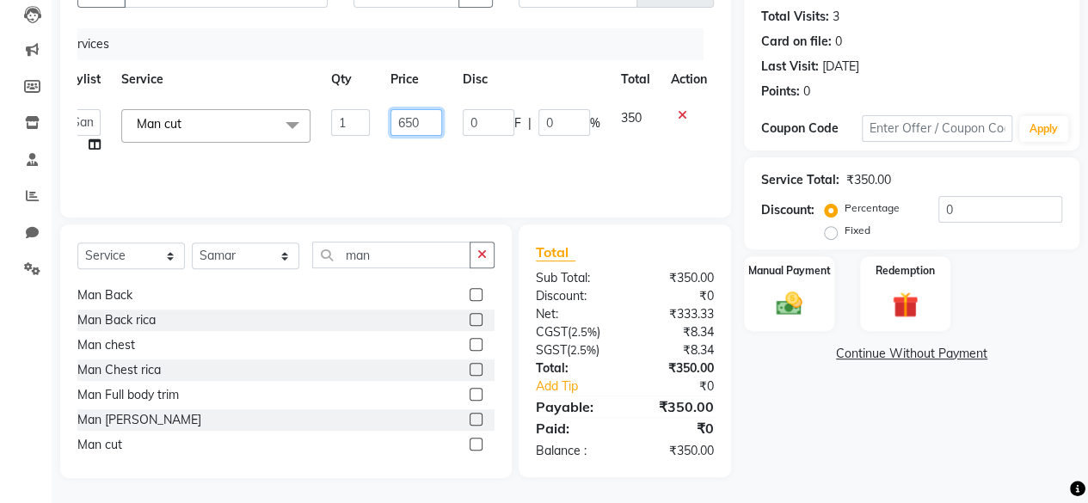
scroll to position [0, 0]
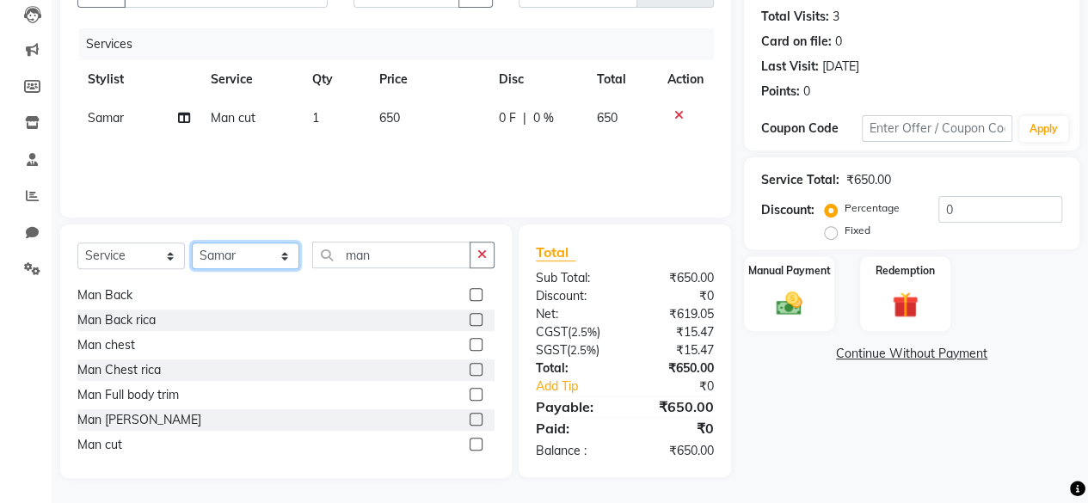
click at [282, 255] on select "Select Stylist ⁠Agnies ⁠[PERSON_NAME] [PERSON_NAME] [PERSON_NAME] mercy ⁠Minto …" at bounding box center [245, 255] width 107 height 27
select select "69083"
click at [192, 242] on select "Select Stylist ⁠Agnies ⁠[PERSON_NAME] [PERSON_NAME] [PERSON_NAME] mercy ⁠Minto …" at bounding box center [245, 255] width 107 height 27
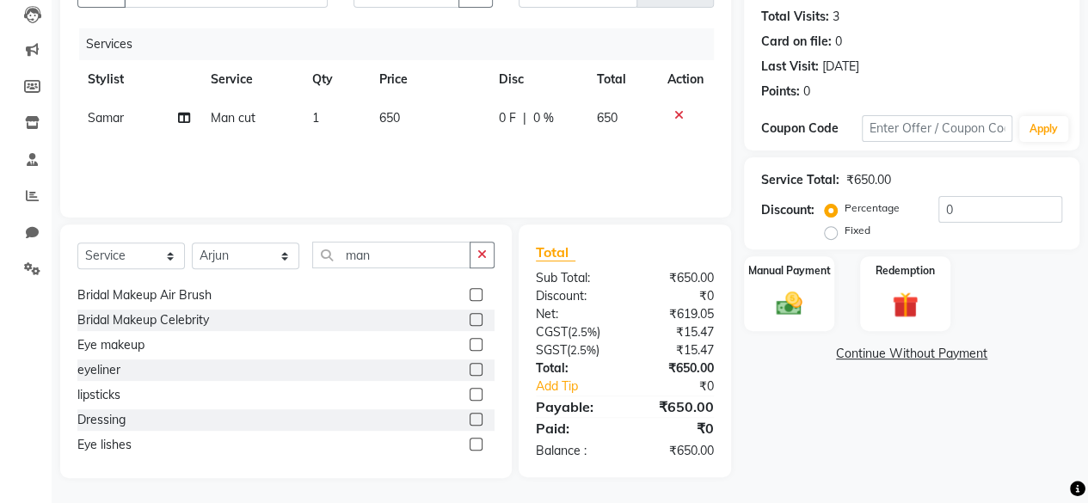
click at [483, 267] on div "Select Service Product Membership Package Voucher Prepaid Gift Card Select Styl…" at bounding box center [285, 262] width 417 height 40
click at [480, 258] on icon "button" at bounding box center [481, 254] width 9 height 12
click at [428, 257] on input "text" at bounding box center [403, 255] width 182 height 27
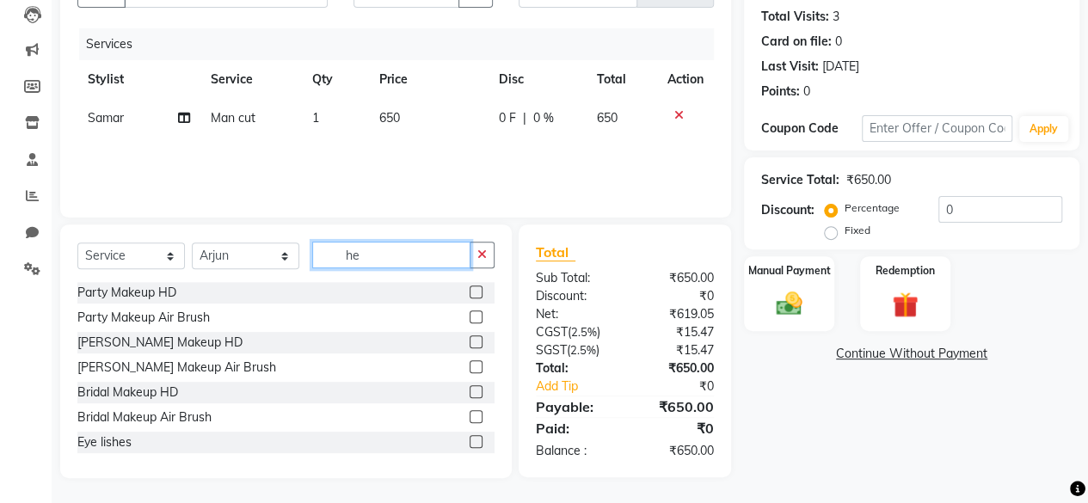
scroll to position [183, 0]
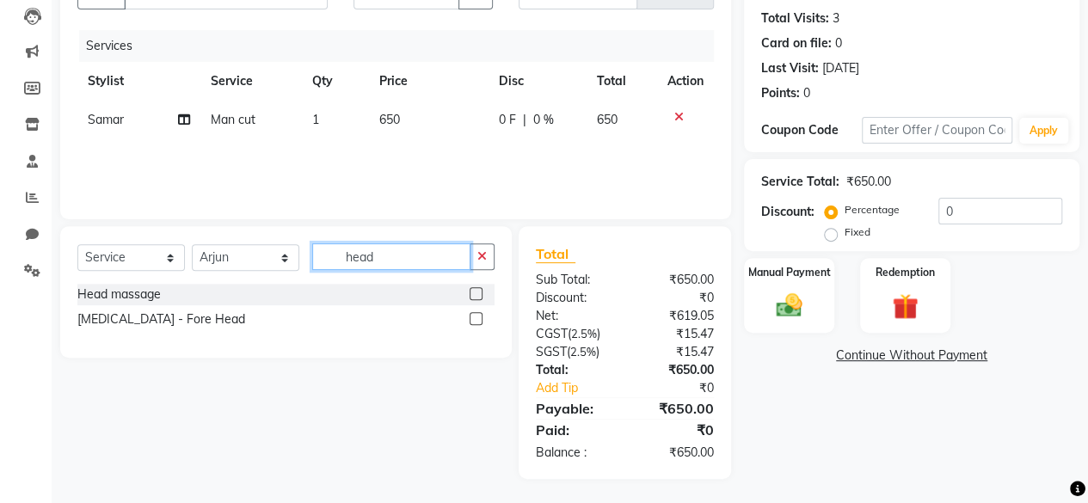
type input "head"
click at [475, 292] on label at bounding box center [475, 293] width 13 height 13
click at [475, 292] on input "checkbox" at bounding box center [474, 294] width 11 height 11
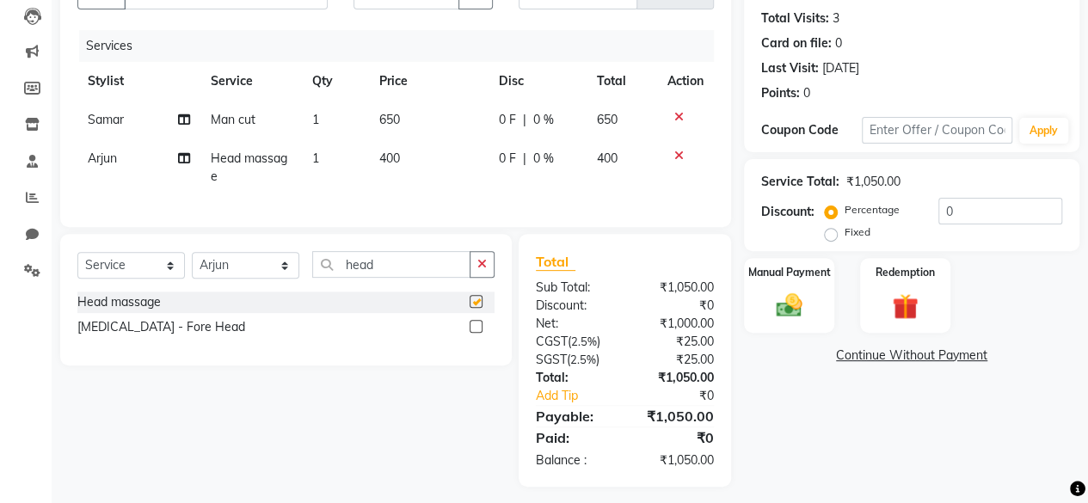
checkbox input "false"
click at [482, 270] on icon "button" at bounding box center [481, 264] width 9 height 12
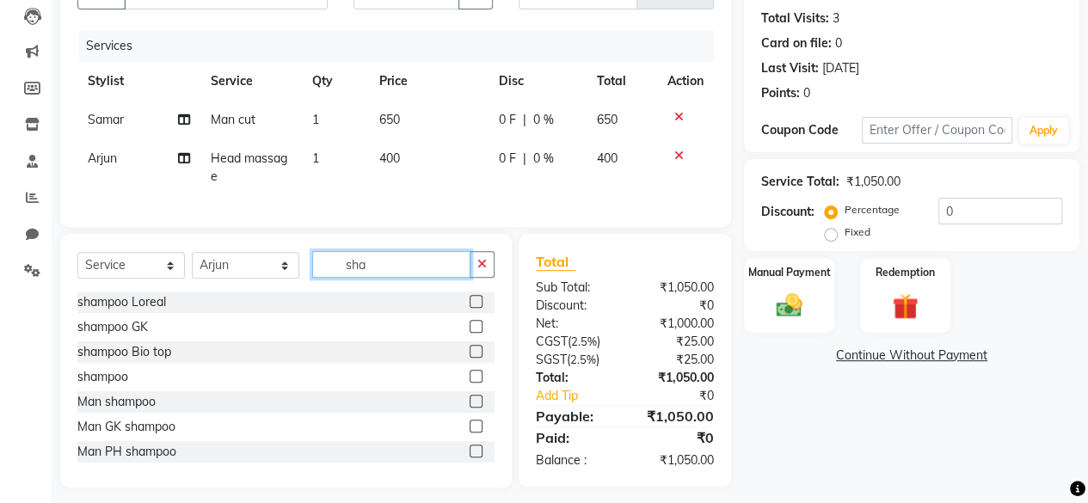
type input "sha"
click at [469, 408] on label at bounding box center [475, 401] width 13 height 13
click at [469, 408] on input "checkbox" at bounding box center [474, 401] width 11 height 11
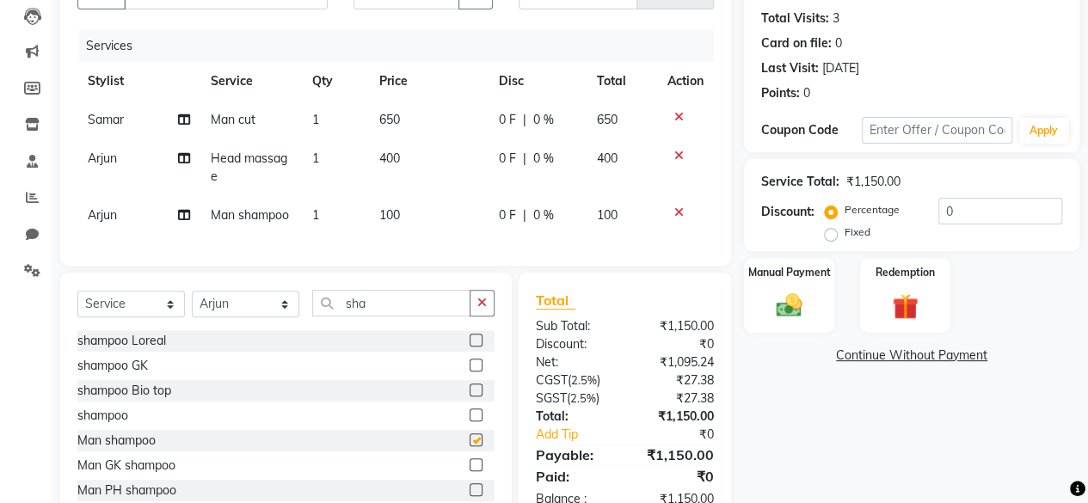
checkbox input "false"
click at [776, 288] on div "Manual Payment" at bounding box center [789, 295] width 94 height 78
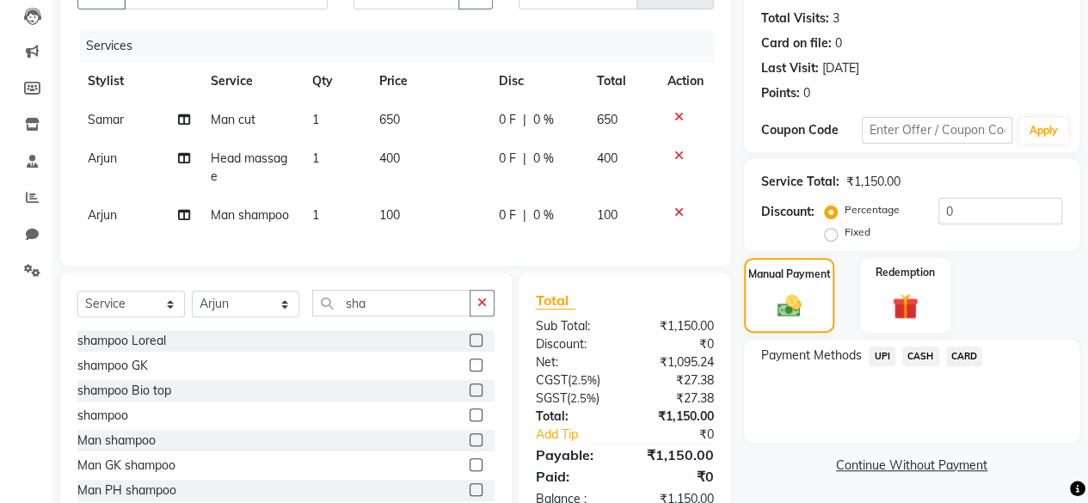
scroll to position [244, 0]
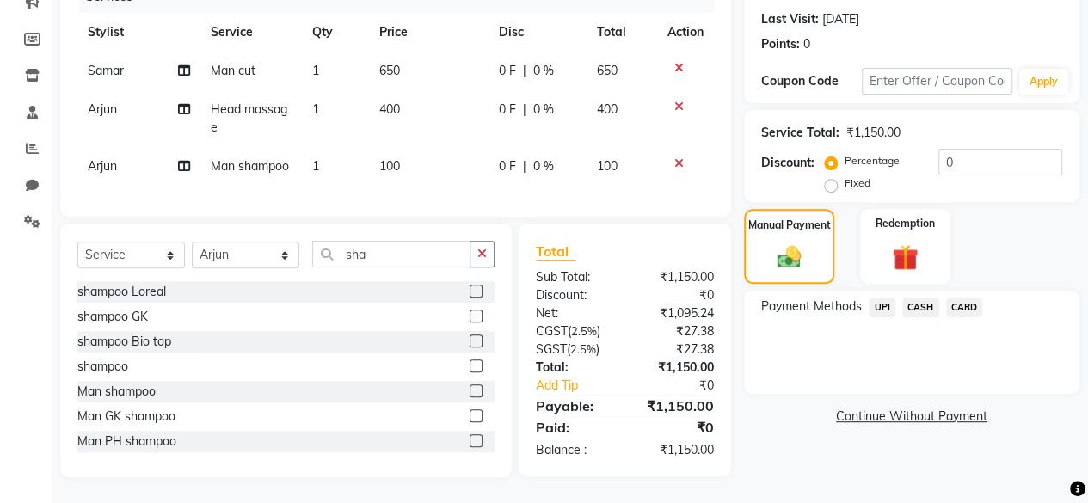
click at [961, 297] on span "CARD" at bounding box center [964, 307] width 37 height 20
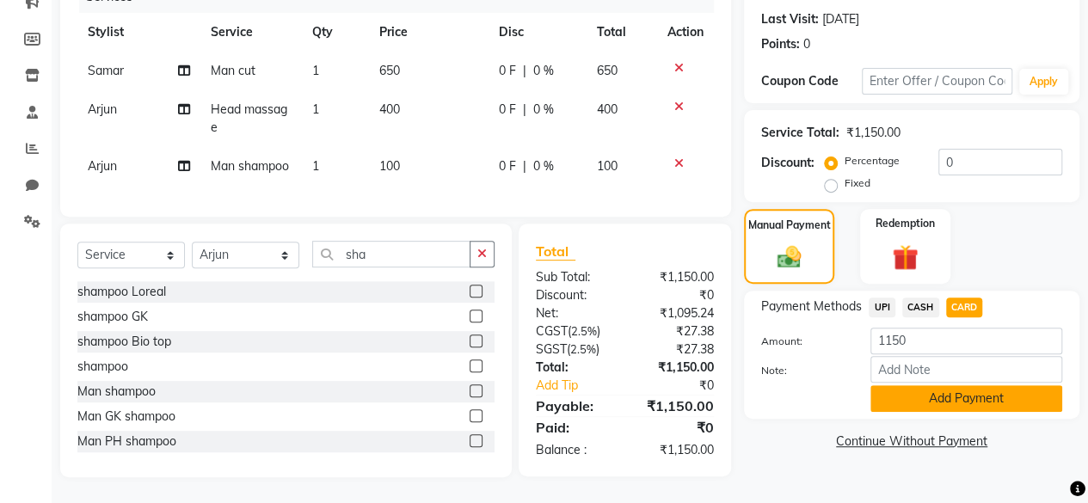
click at [923, 386] on button "Add Payment" at bounding box center [966, 398] width 192 height 27
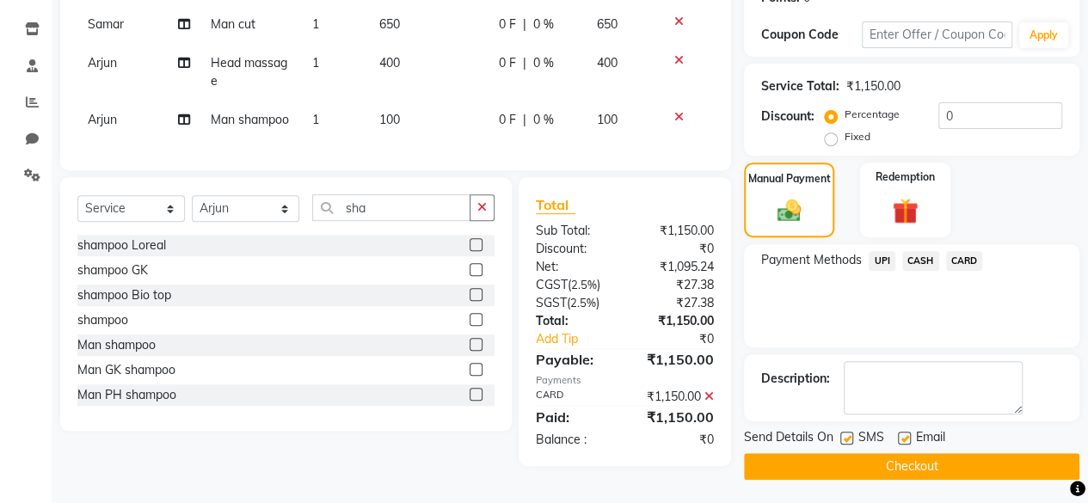
click at [898, 467] on button "Checkout" at bounding box center [911, 466] width 335 height 27
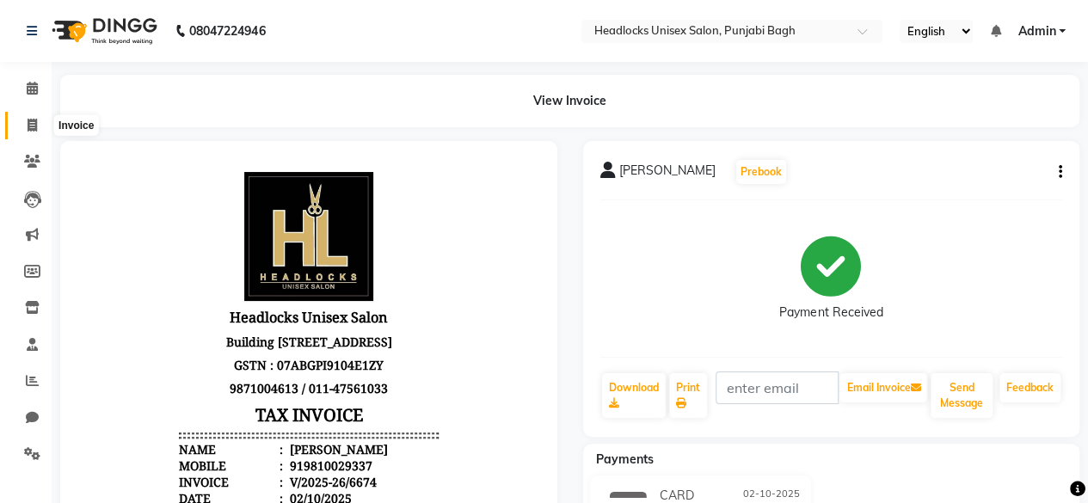
click at [34, 129] on icon at bounding box center [32, 125] width 9 height 13
select select "service"
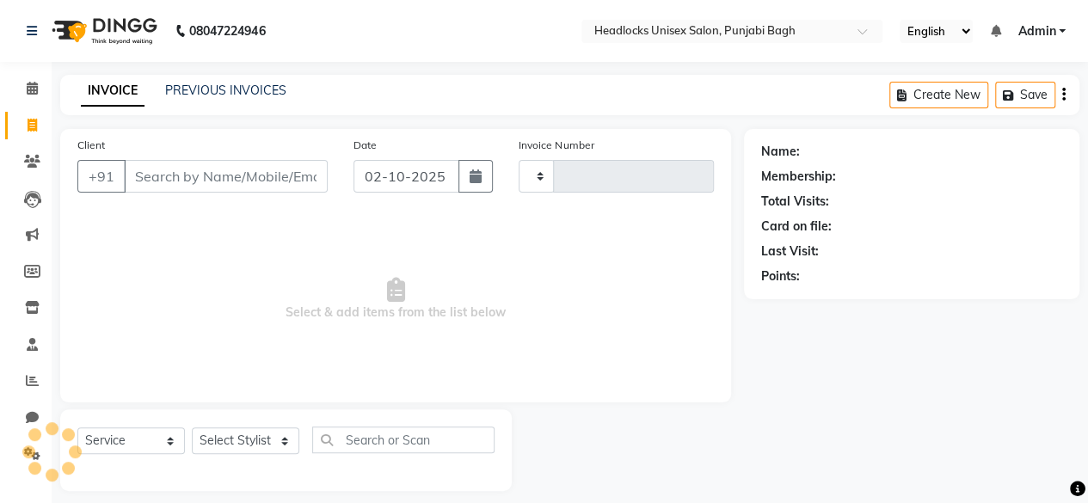
scroll to position [13, 0]
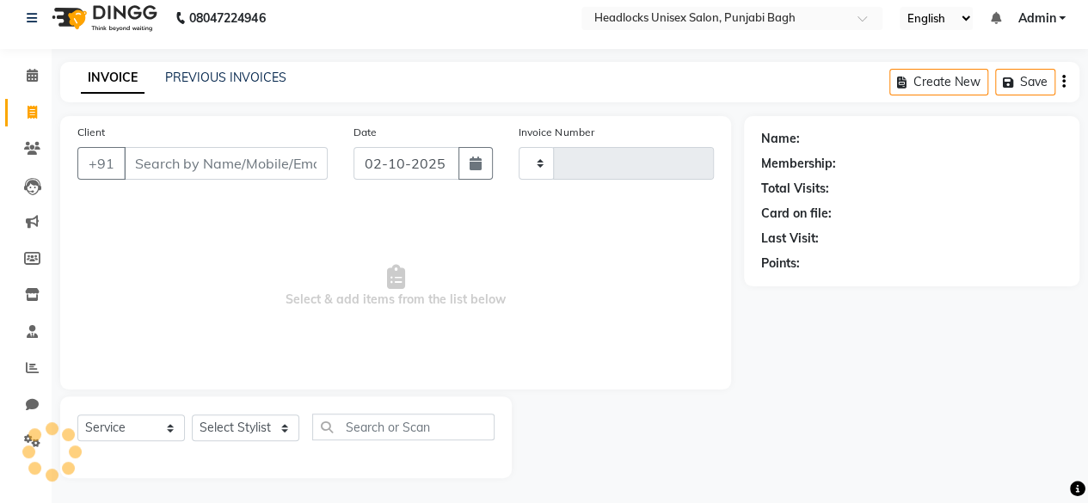
click at [34, 129] on li "Invoice" at bounding box center [26, 113] width 52 height 37
type input "6675"
select select "7719"
